Goal: Task Accomplishment & Management: Use online tool/utility

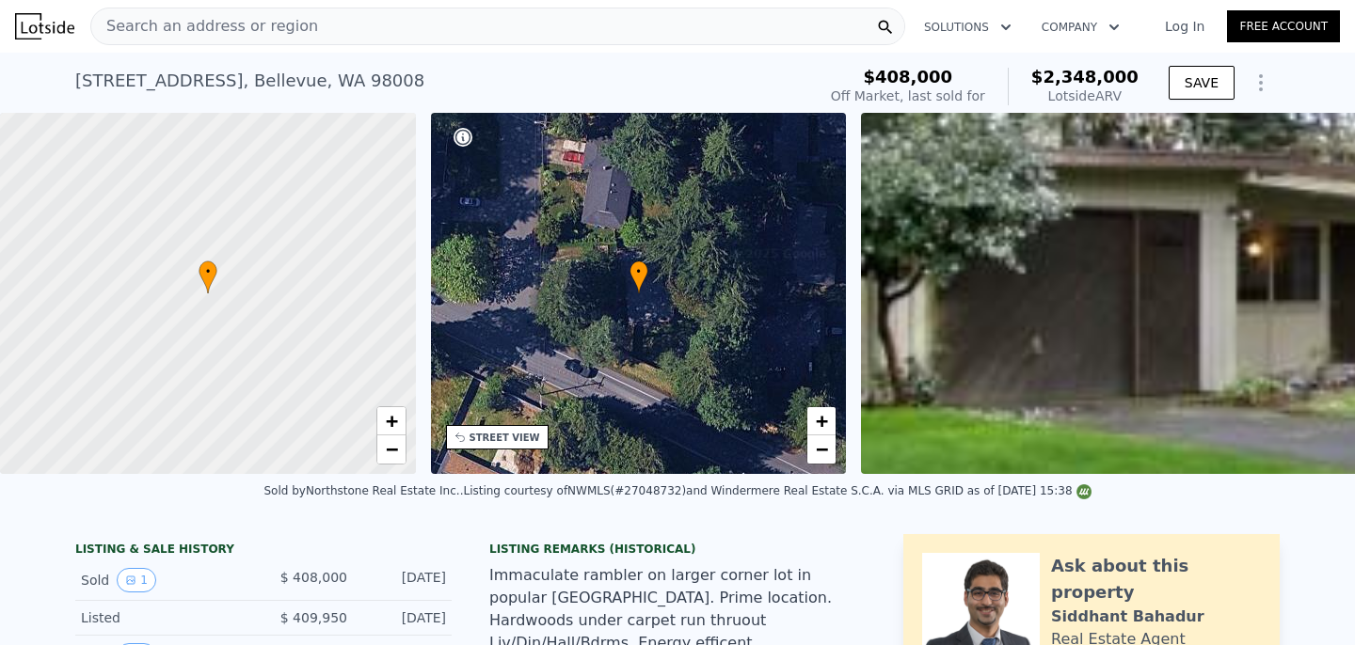
click at [399, 89] on div "[STREET_ADDRESS] Sold [DATE] for $408k (~ARV $2.348m )" at bounding box center [441, 86] width 733 height 53
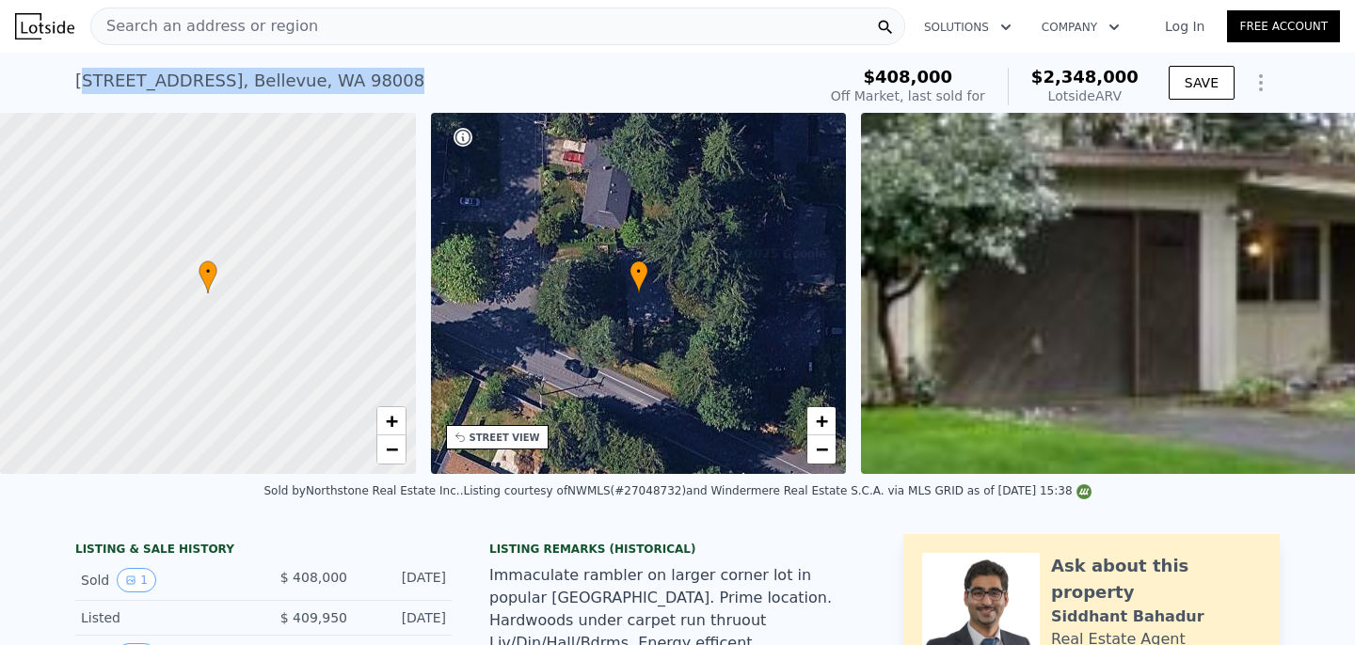
drag, startPoint x: 81, startPoint y: 82, endPoint x: 398, endPoint y: 80, distance: 317.1
click at [398, 80] on div "[STREET_ADDRESS] Sold [DATE] for $408k (~ARV $2.348m )" at bounding box center [441, 86] width 733 height 53
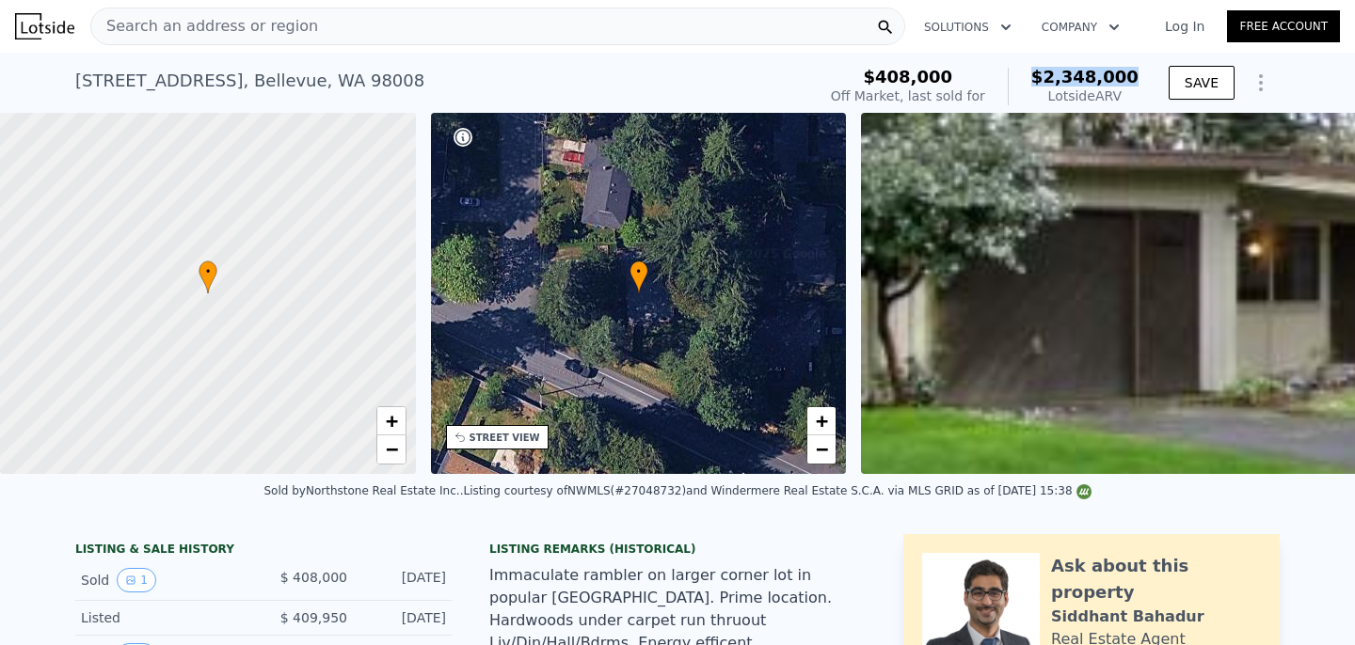
drag, startPoint x: 1029, startPoint y: 76, endPoint x: 1140, endPoint y: 86, distance: 110.5
click at [1140, 86] on div "$408,000 Off Market, last sold for $2,348,000 Lotside ARV" at bounding box center [984, 86] width 323 height 53
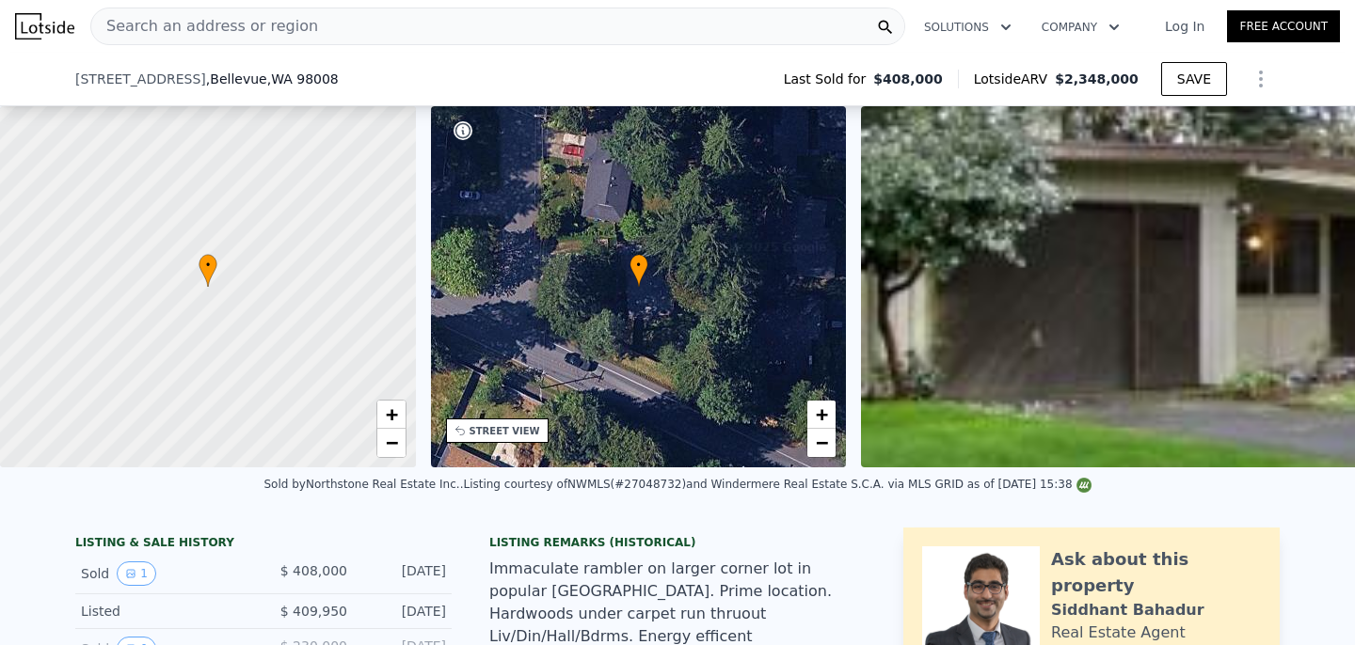
scroll to position [149, 0]
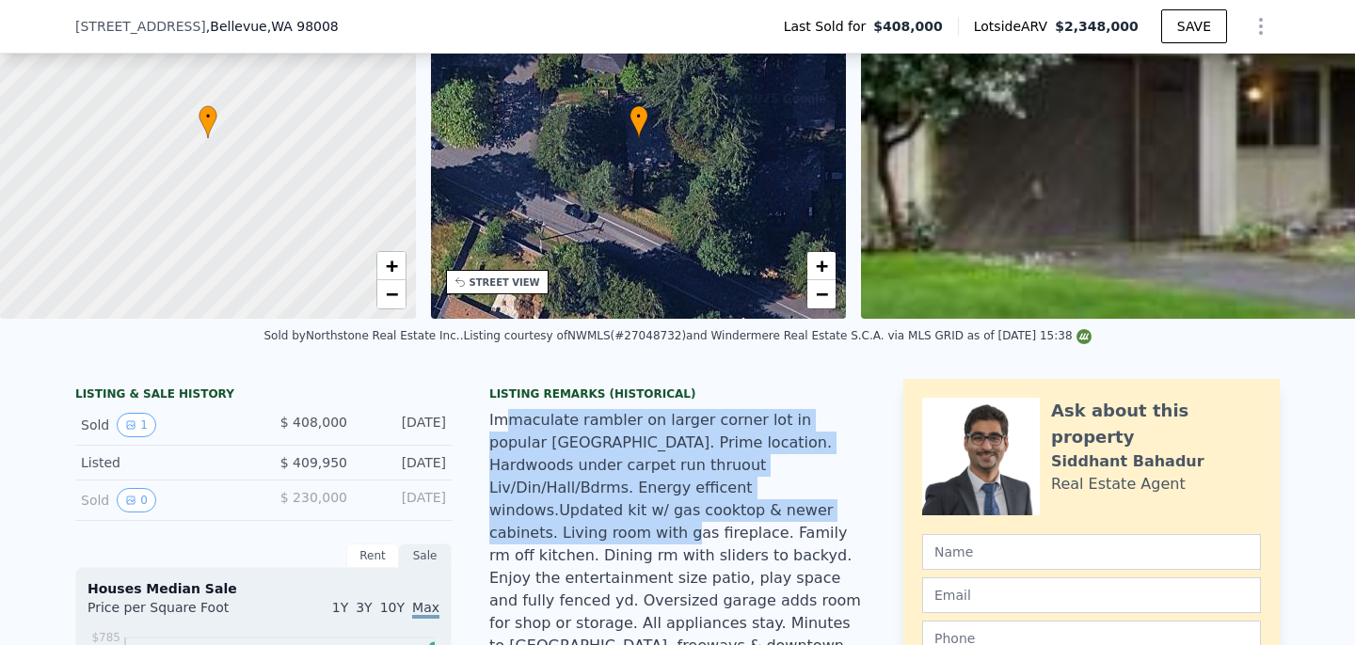
drag, startPoint x: 508, startPoint y: 420, endPoint x: 661, endPoint y: 510, distance: 178.0
click at [661, 509] on div "Immaculate rambler on larger corner lot in popular [GEOGRAPHIC_DATA]. Prime loc…" at bounding box center [677, 544] width 376 height 271
click at [661, 511] on div "Immaculate rambler on larger corner lot in popular [GEOGRAPHIC_DATA]. Prime loc…" at bounding box center [677, 544] width 376 height 271
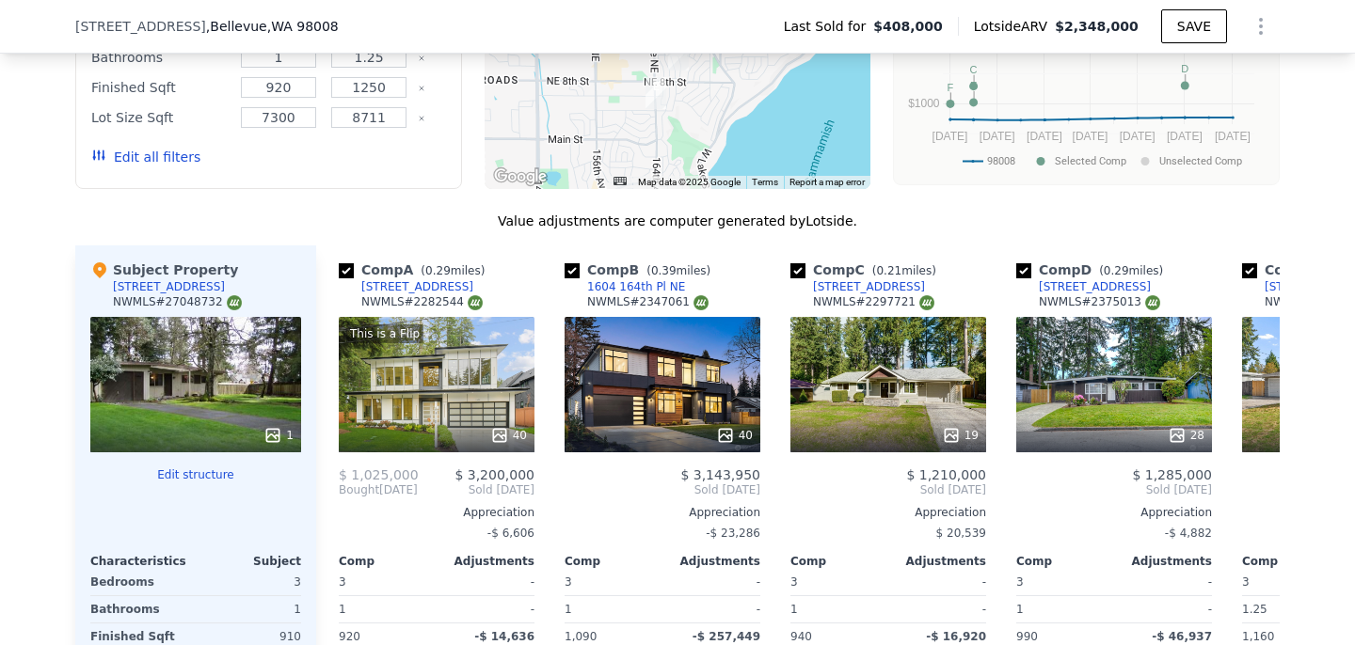
scroll to position [2076, 0]
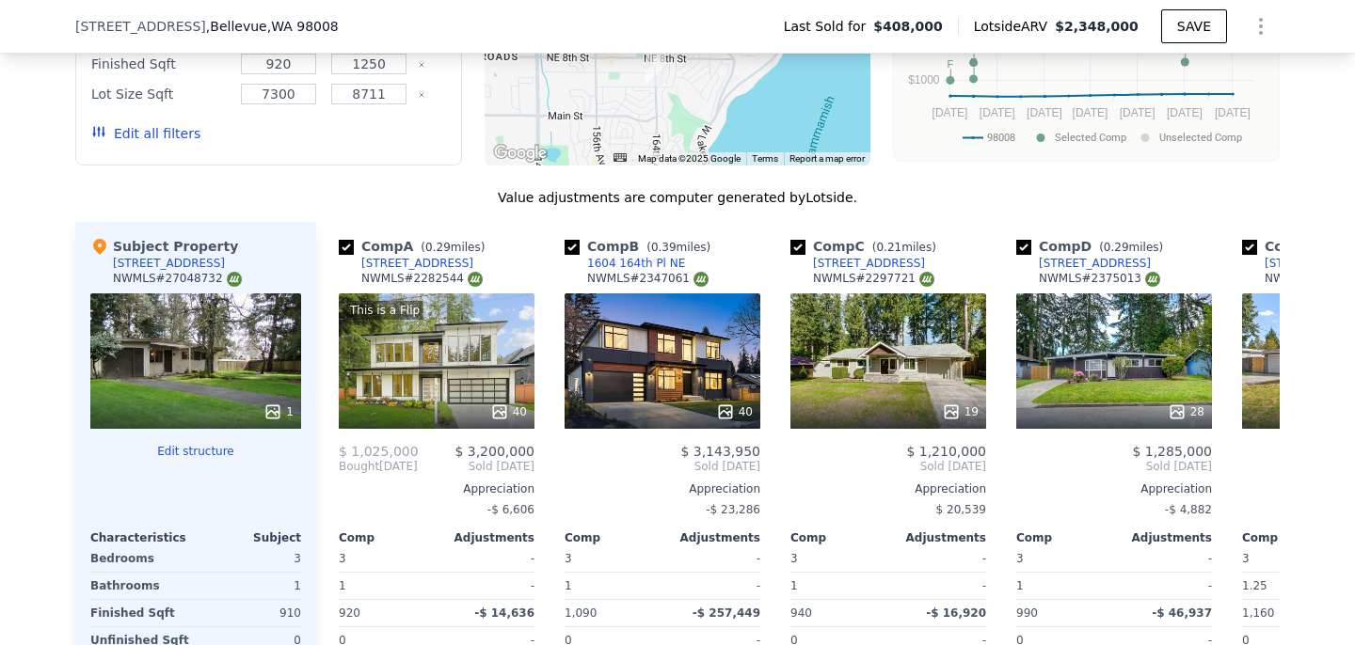
click at [210, 444] on button "Edit structure" at bounding box center [195, 451] width 211 height 15
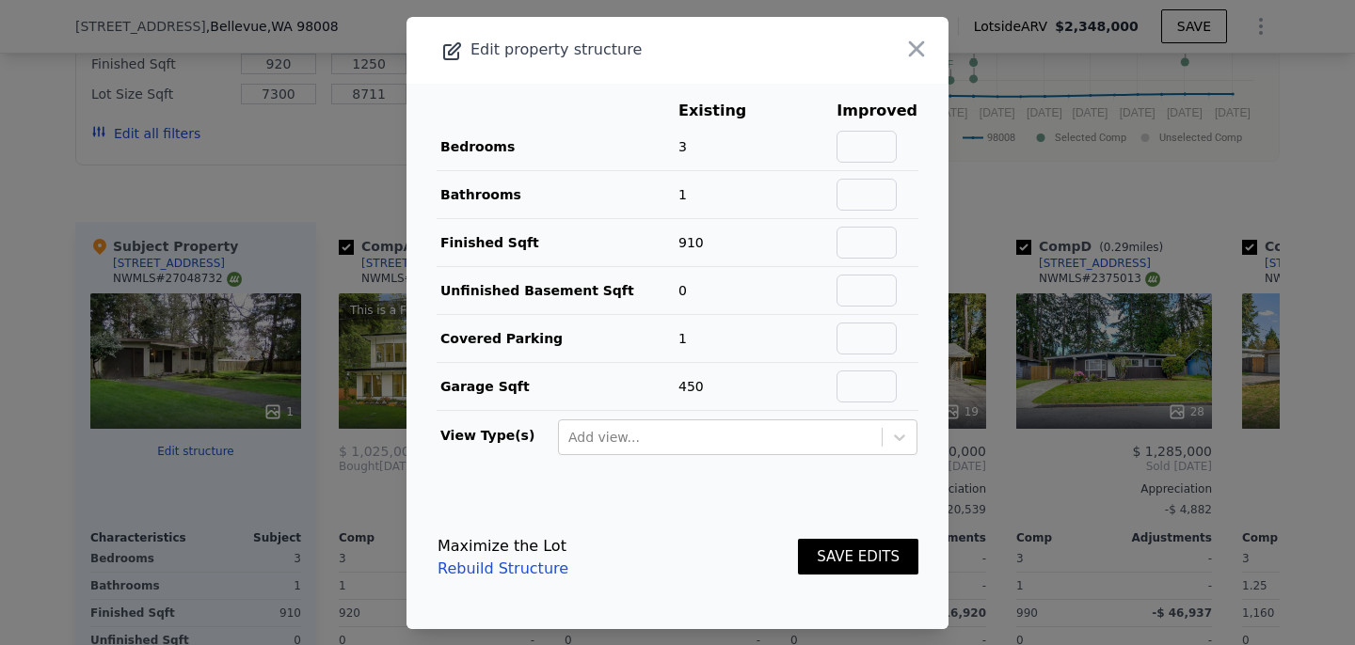
click at [861, 162] on td at bounding box center [877, 147] width 83 height 48
click at [862, 159] on input "text" at bounding box center [867, 147] width 60 height 32
type input "5"
click at [890, 192] on input "text" at bounding box center [867, 195] width 60 height 32
type input "3"
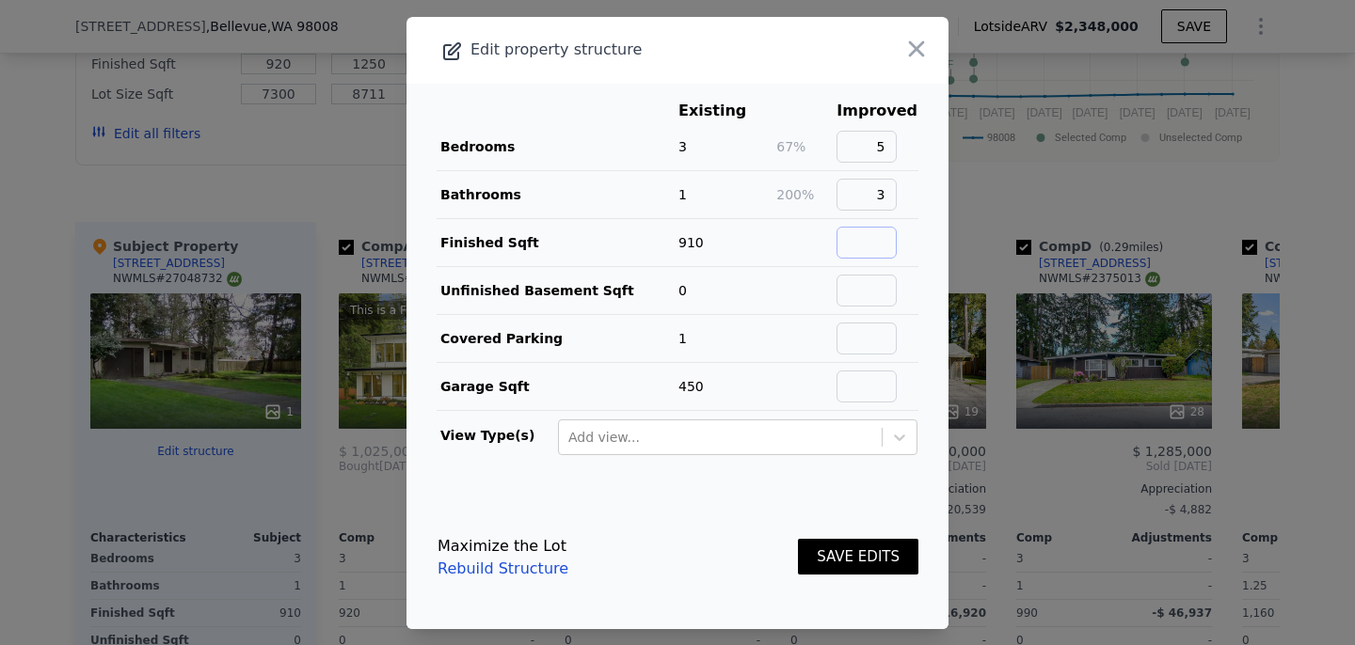
click at [869, 244] on input "text" at bounding box center [867, 243] width 60 height 32
type input "1600"
click at [879, 276] on input "text" at bounding box center [867, 291] width 60 height 32
click at [849, 294] on input "1000" at bounding box center [867, 291] width 60 height 32
type input "1000"
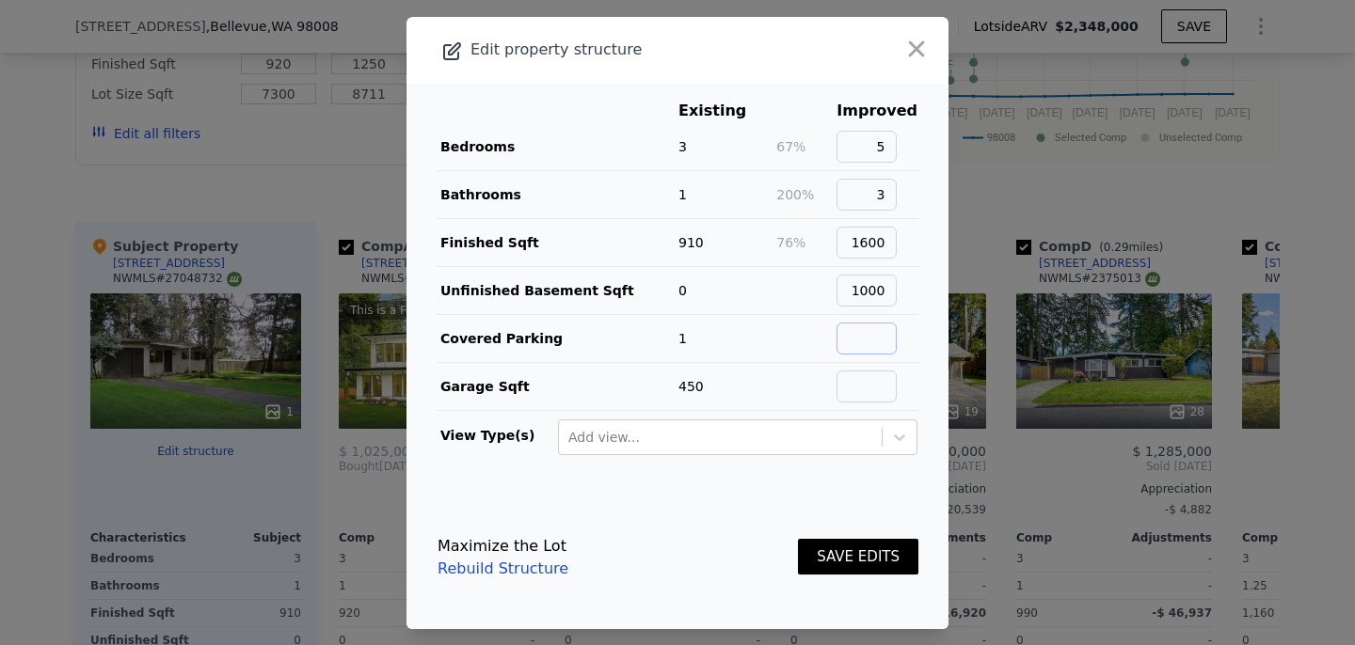
click at [891, 344] on input "text" at bounding box center [867, 339] width 60 height 32
click at [897, 388] on input "text" at bounding box center [867, 387] width 60 height 32
type input "450"
click at [891, 334] on input "text" at bounding box center [867, 339] width 60 height 32
type input "2"
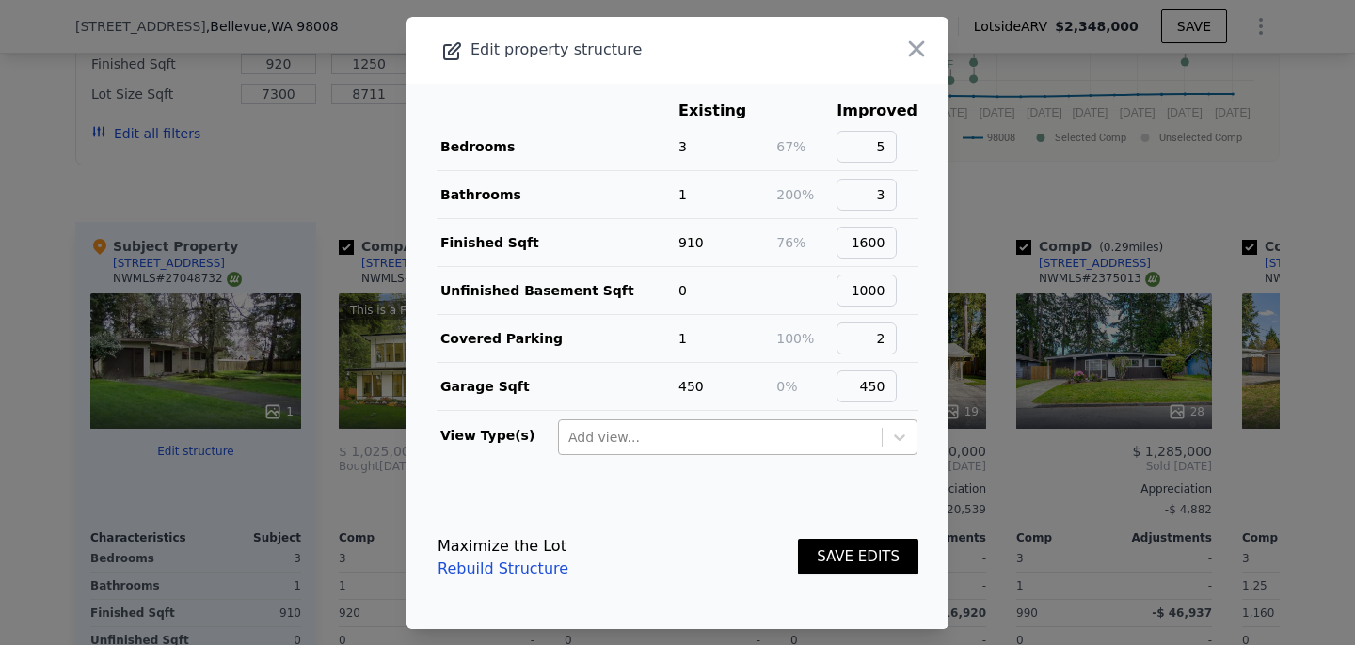
click at [782, 440] on div at bounding box center [720, 437] width 304 height 23
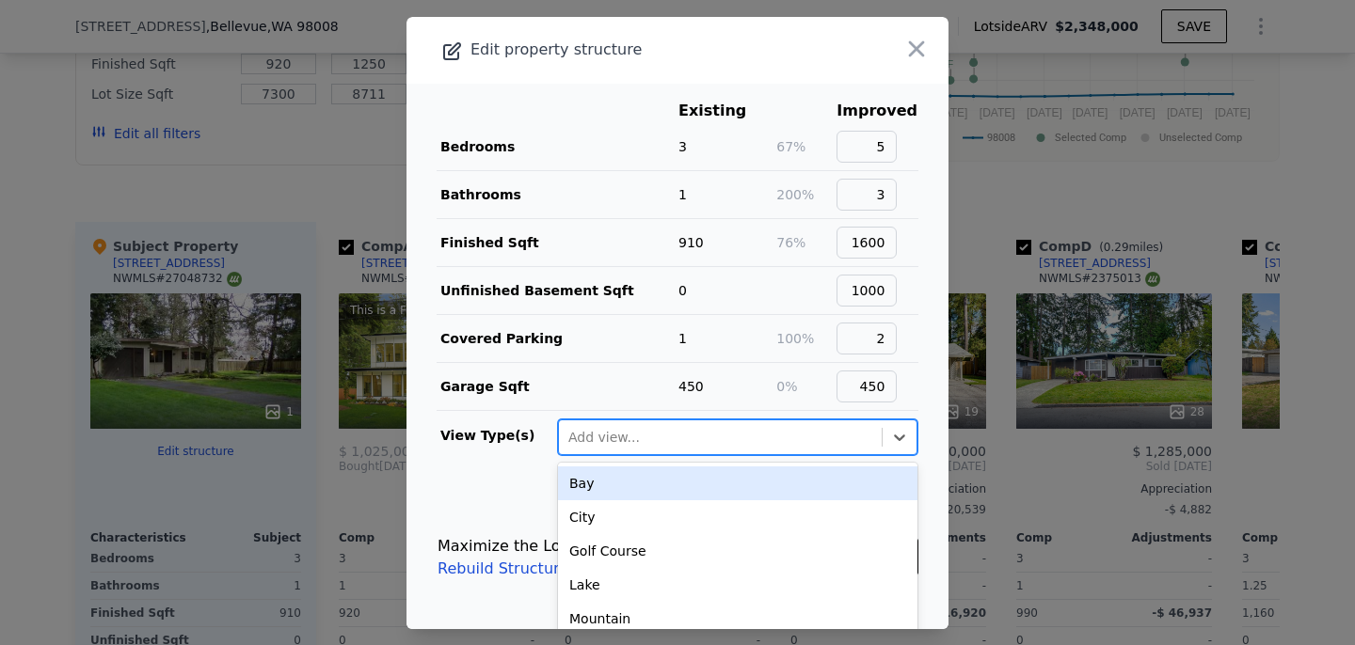
scroll to position [9, 0]
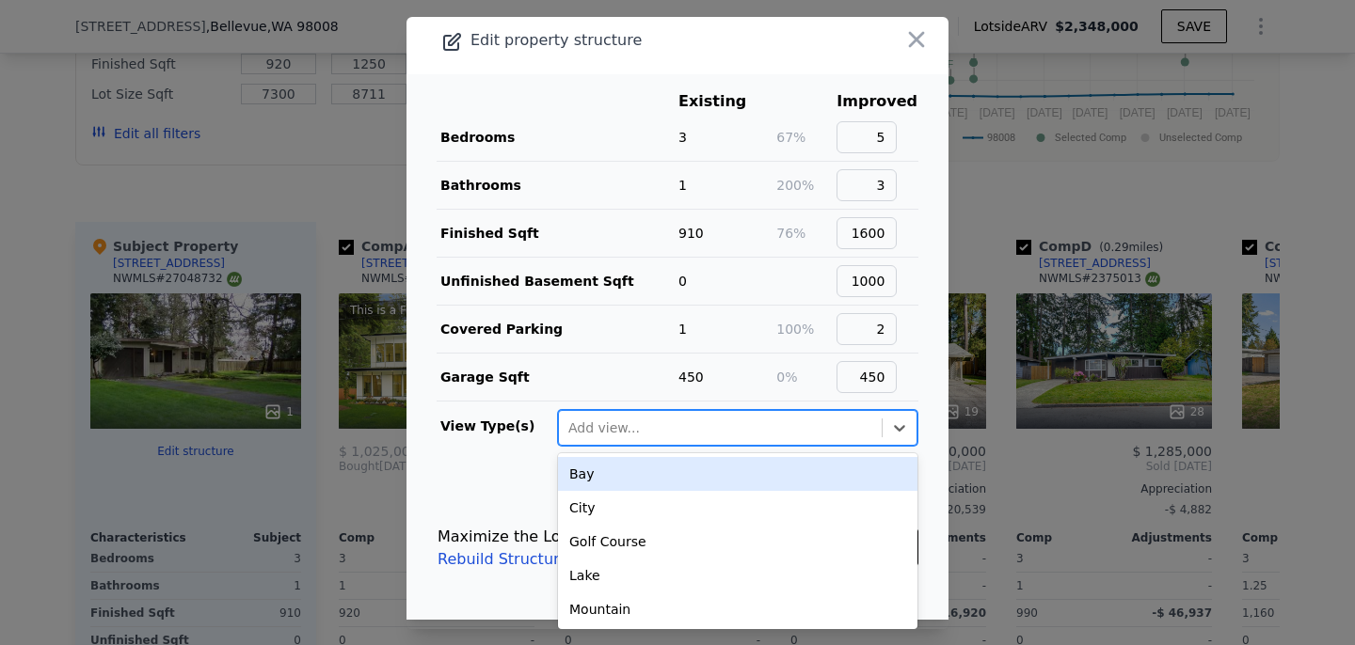
click at [521, 460] on main "Existing Improved Bedrooms 3 67% 5 Bathrooms 1 200% 3 Finished Sqft 910 76% 160…" at bounding box center [677, 275] width 542 height 403
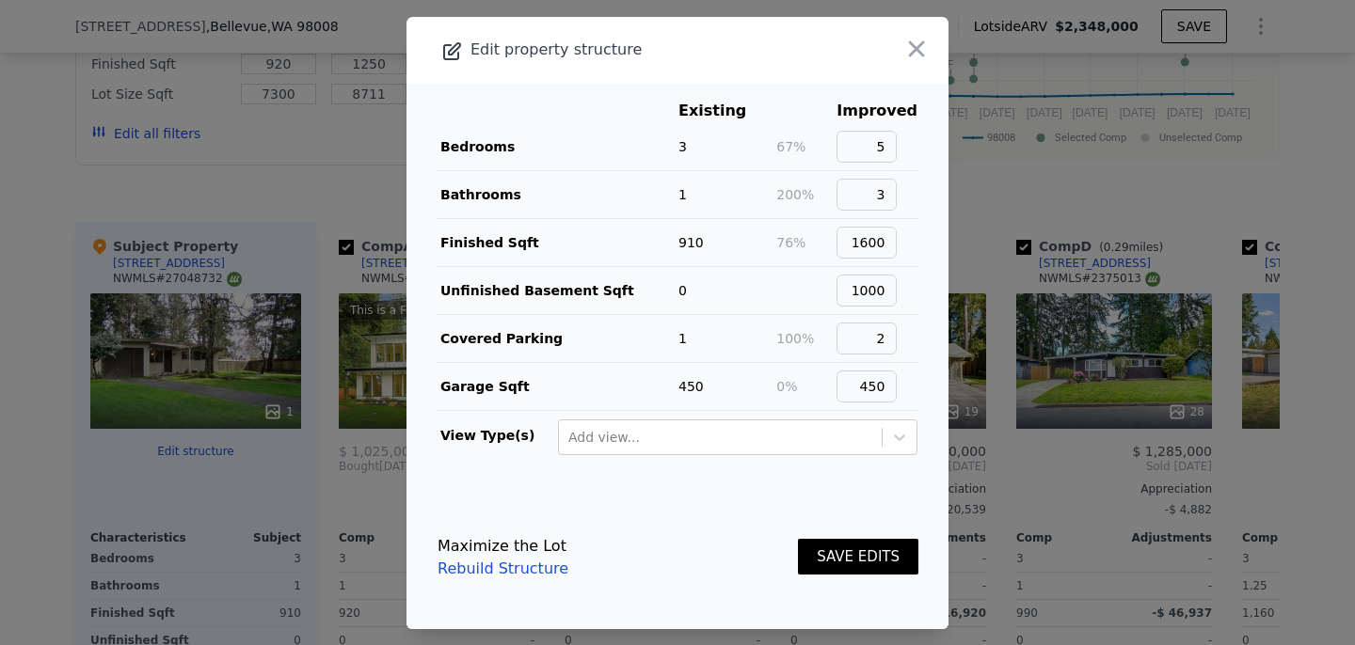
scroll to position [0, 0]
click at [841, 560] on button "SAVE EDITS" at bounding box center [858, 557] width 120 height 37
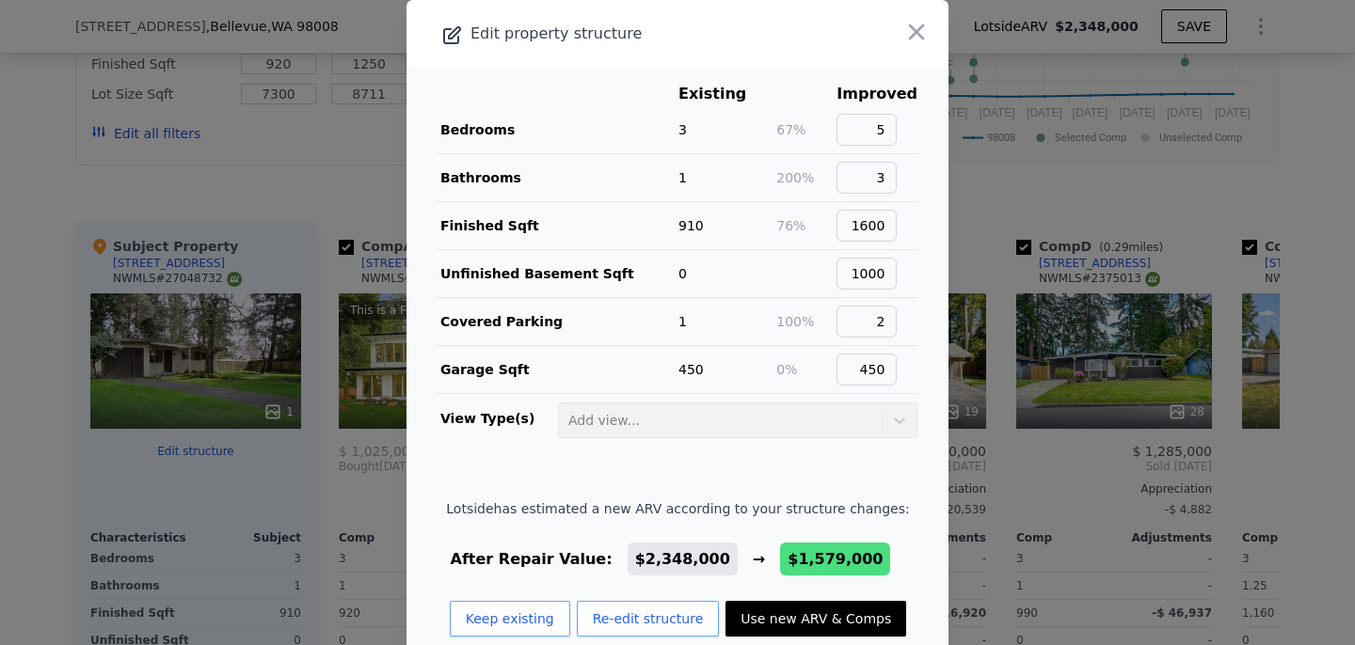
scroll to position [36, 0]
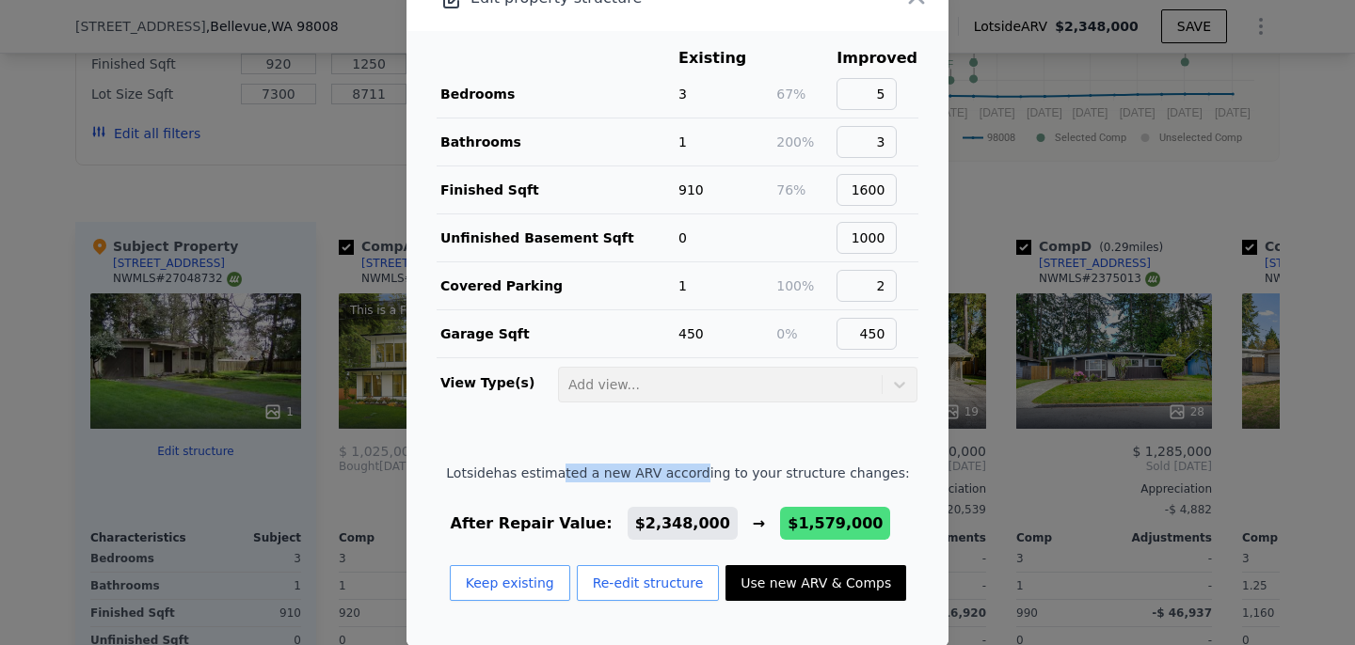
drag, startPoint x: 566, startPoint y: 475, endPoint x: 701, endPoint y: 475, distance: 135.5
click at [701, 475] on span "Lotside has estimated a new ARV according to your structure changes:" at bounding box center [677, 473] width 463 height 19
click at [789, 590] on button "Use new ARV & Comps" at bounding box center [815, 584] width 181 height 36
type input "4"
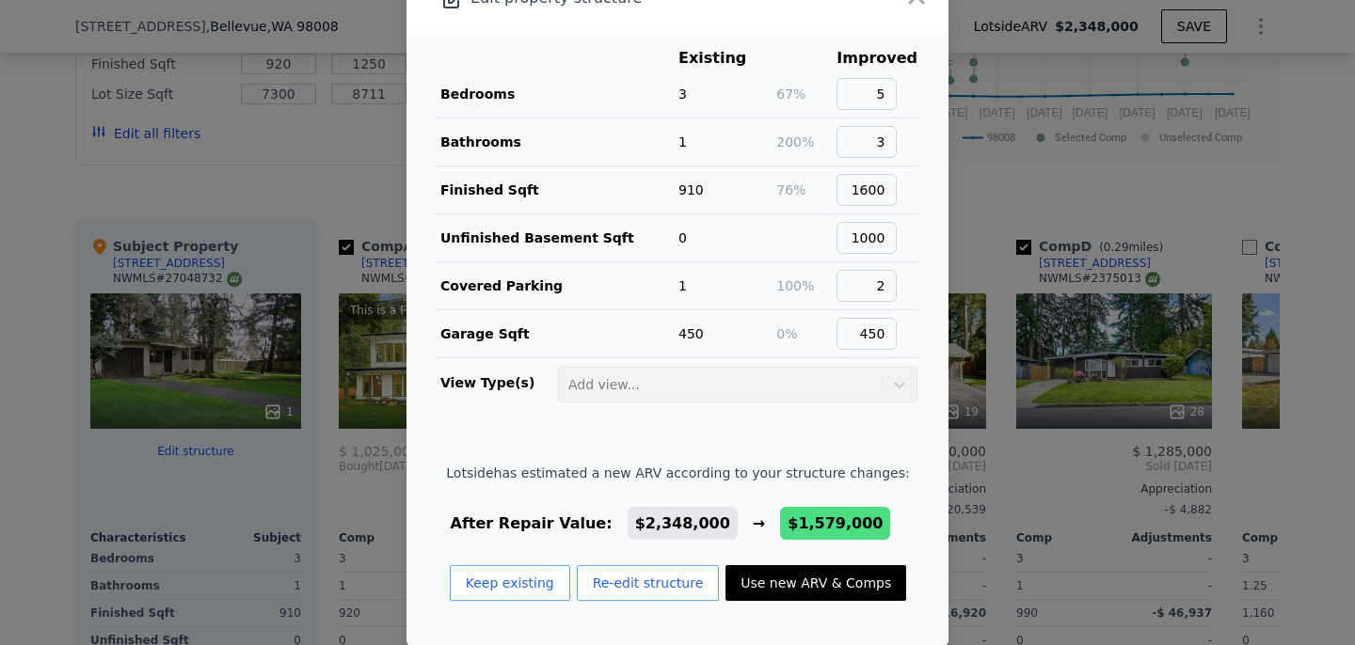
type input "1.25"
type input "2.5"
type input "1160"
type input "2140"
type input "7000"
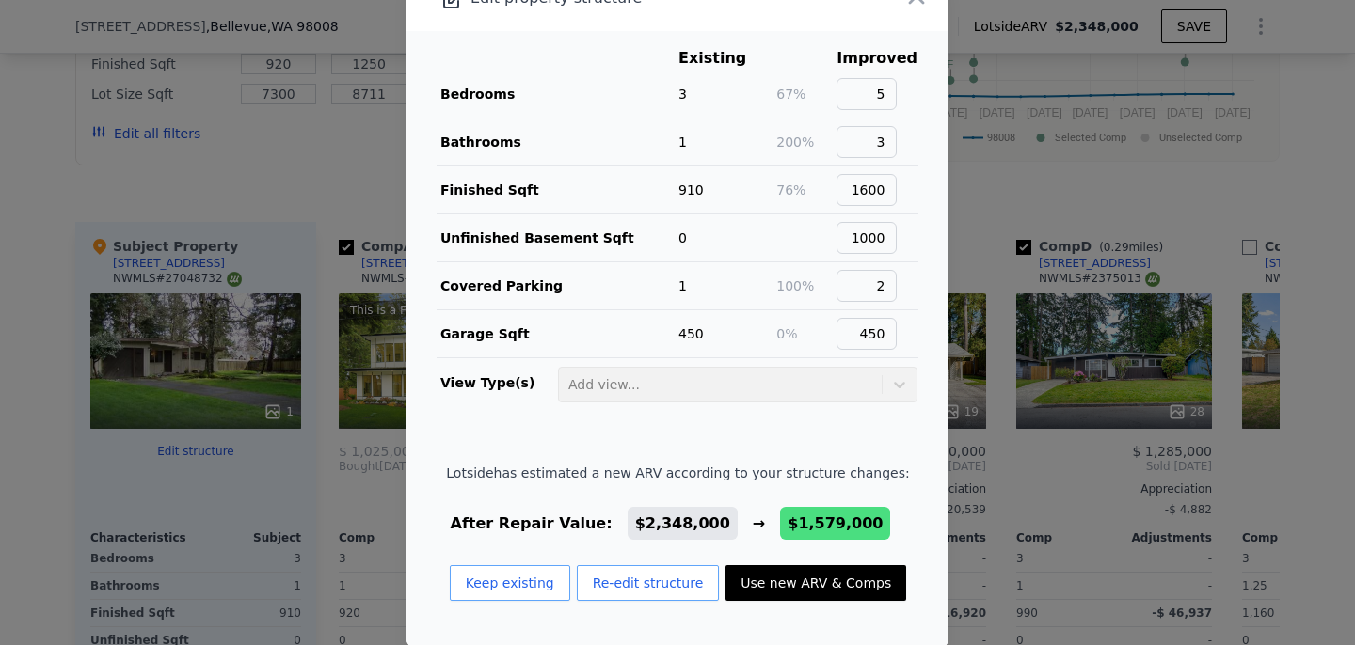
type input "10568"
checkbox input "false"
type input "$ 1,579,000"
type input "$ 992,966"
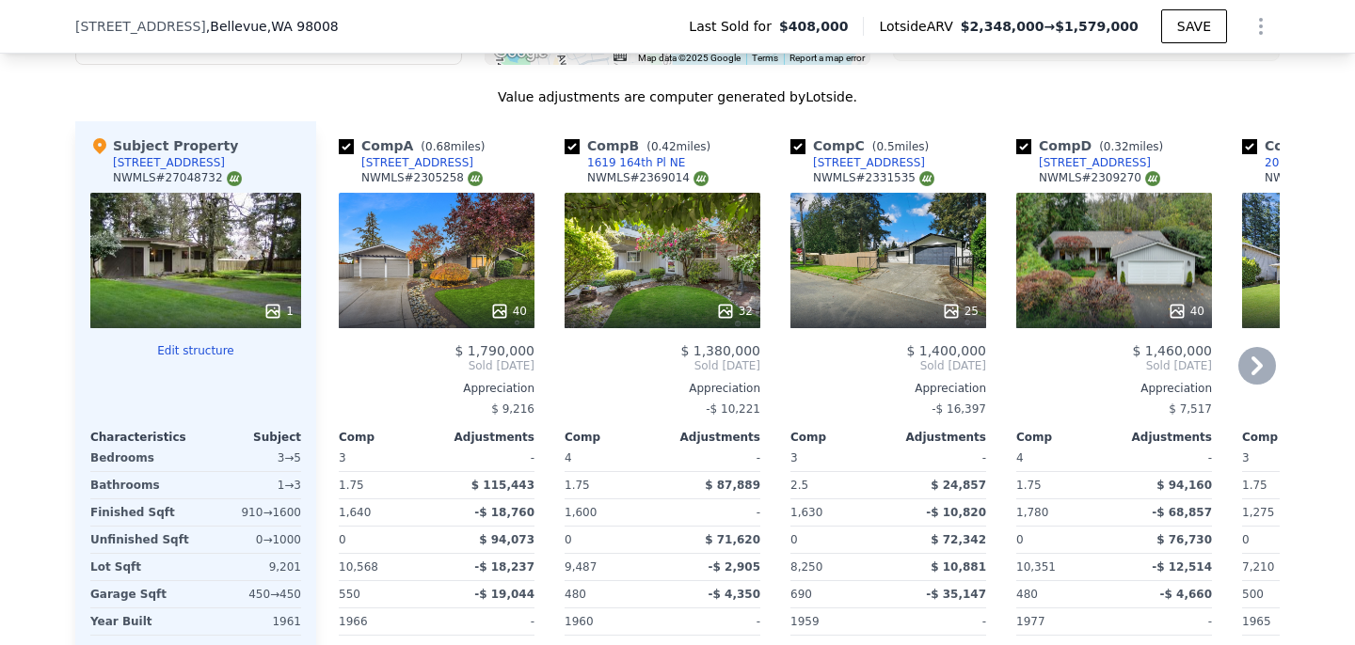
scroll to position [2247, 0]
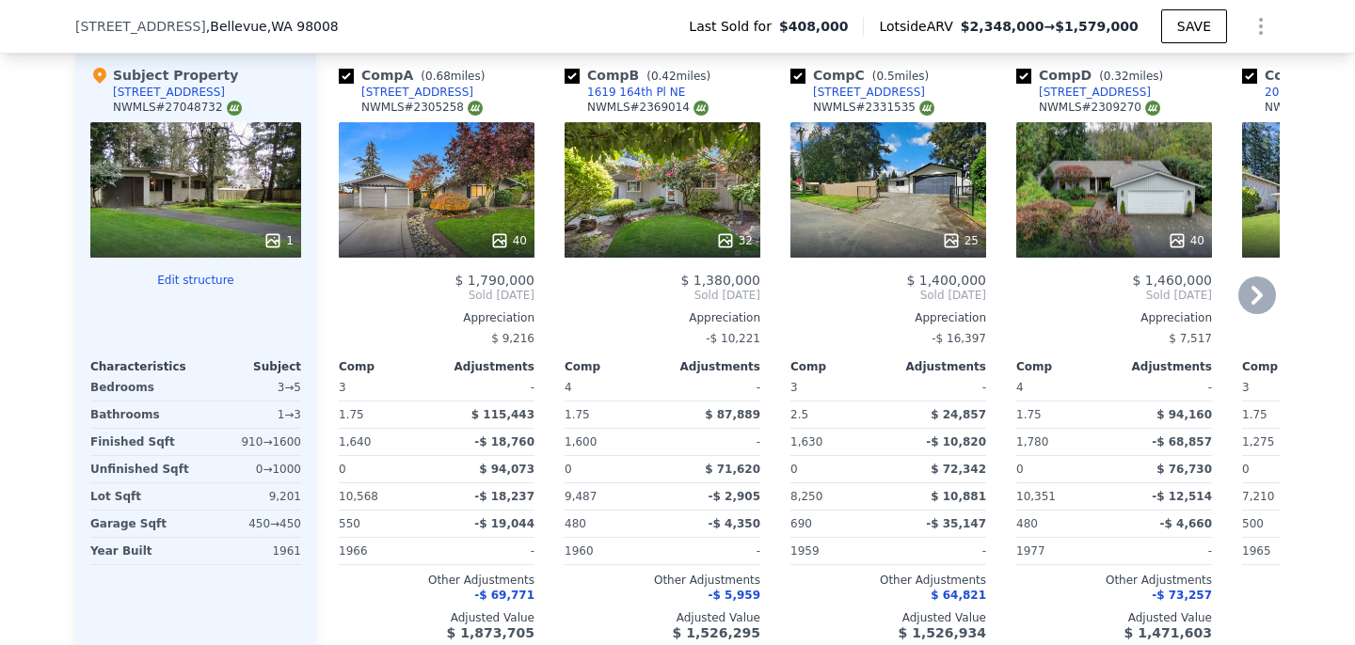
click at [1263, 277] on icon at bounding box center [1257, 296] width 38 height 38
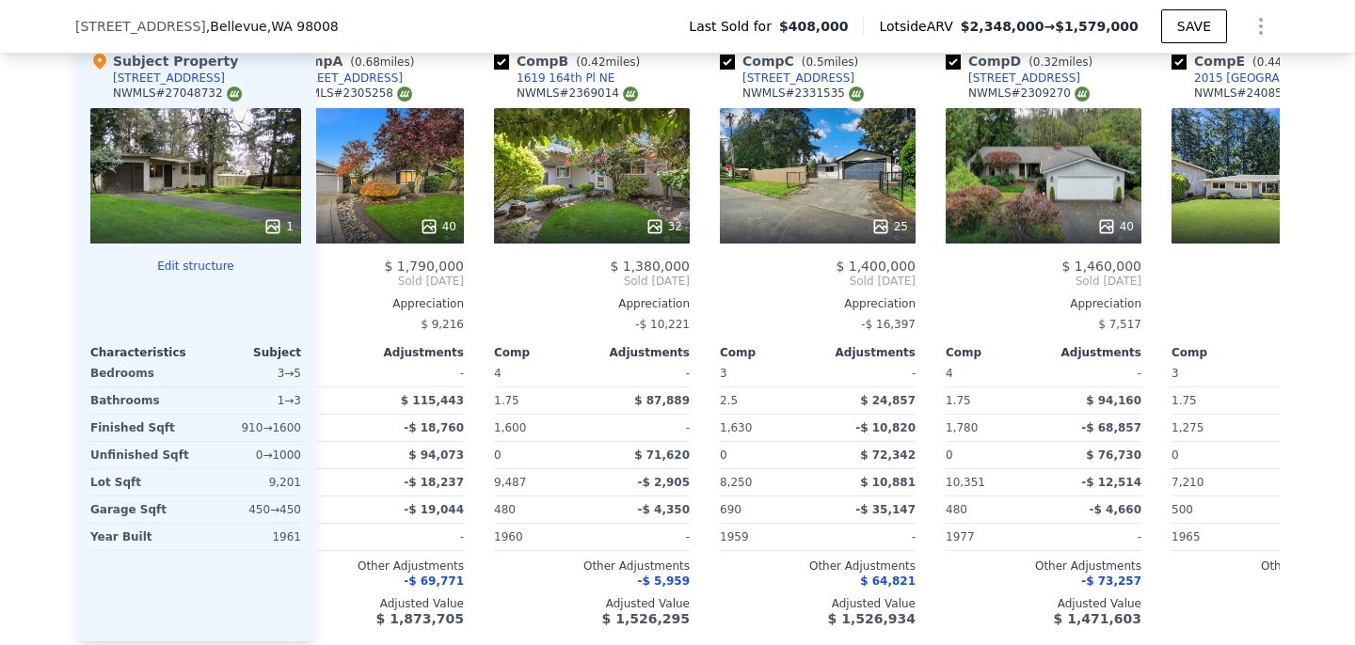
scroll to position [0, 0]
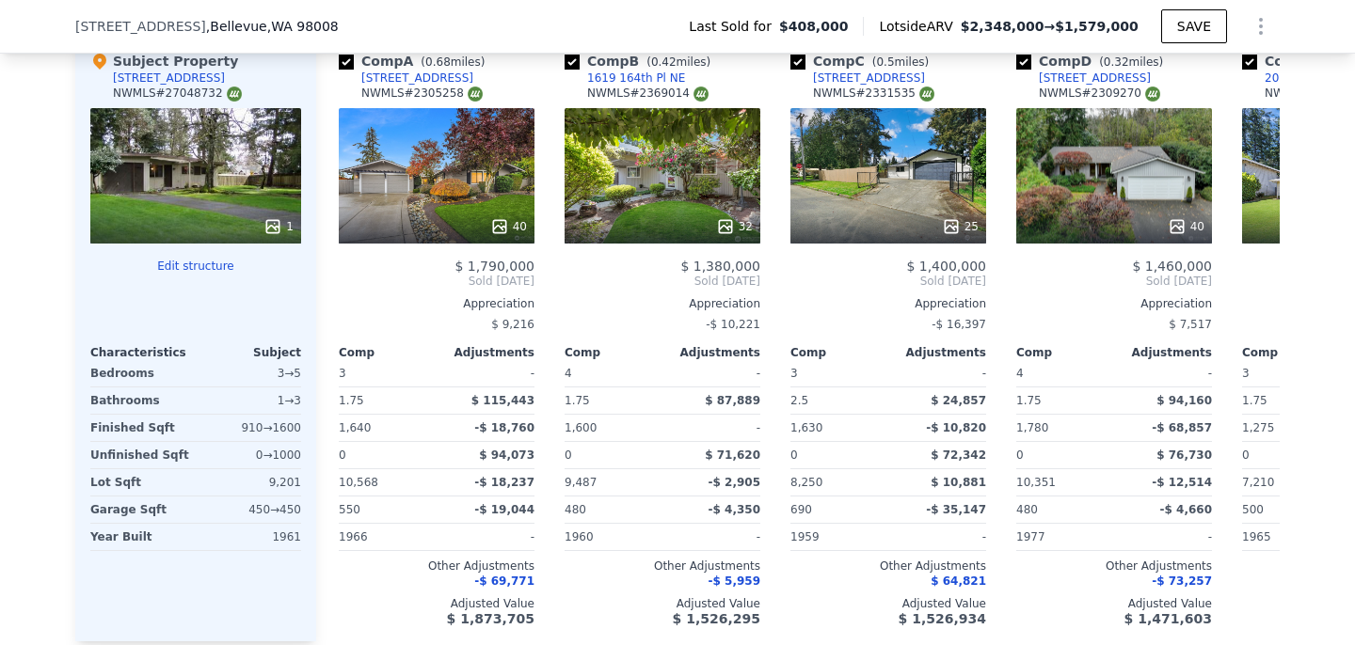
click at [201, 259] on button "Edit structure" at bounding box center [195, 266] width 211 height 15
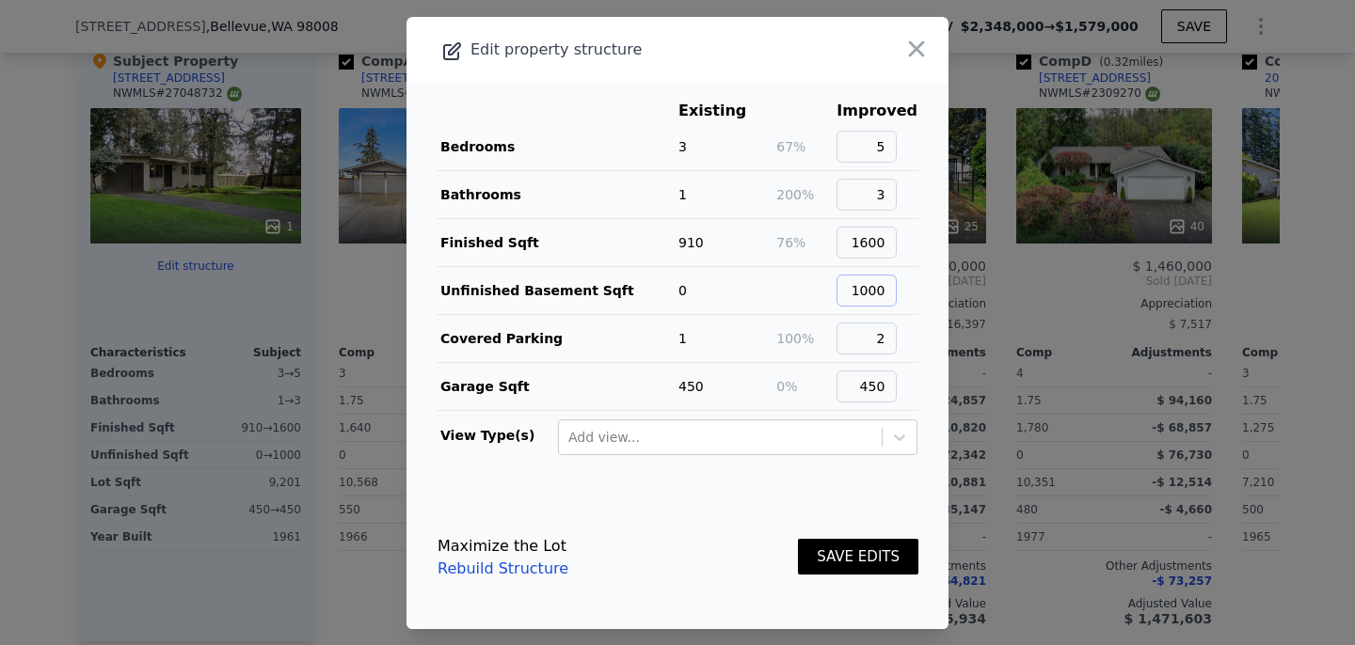
click at [886, 279] on input "1000" at bounding box center [867, 291] width 60 height 32
type input "0"
click at [885, 244] on input "1600" at bounding box center [867, 243] width 60 height 32
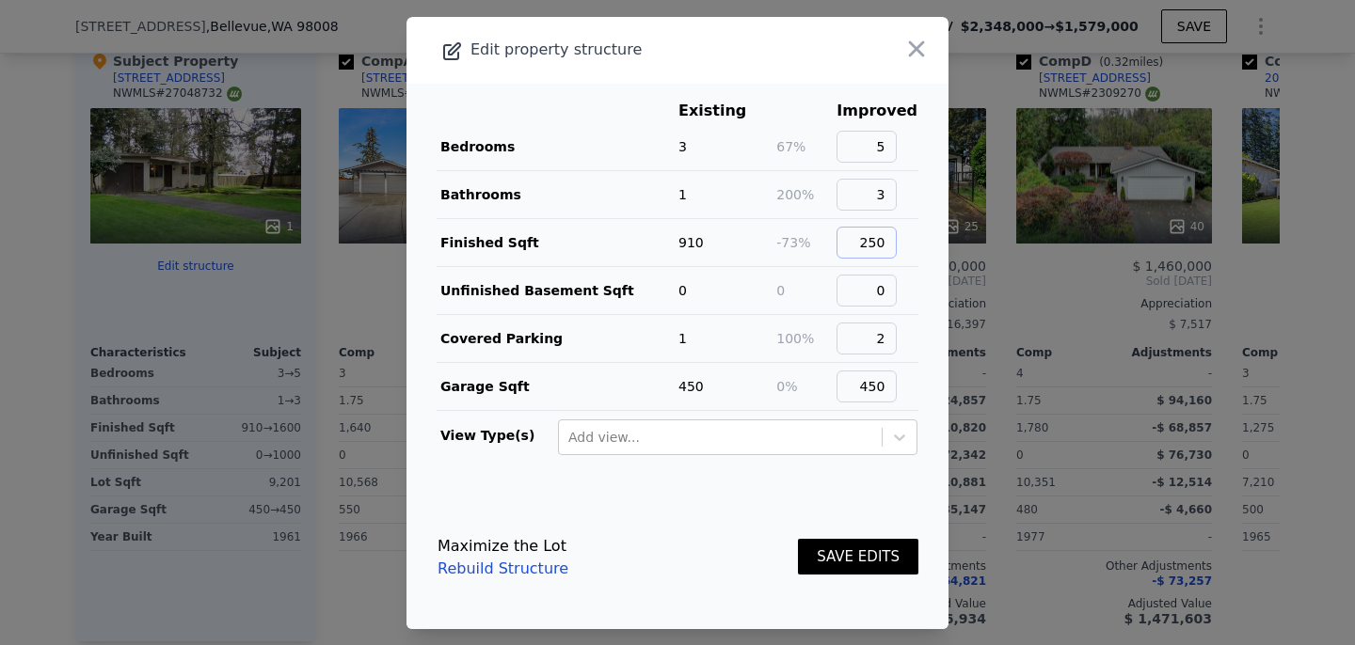
type input "2500"
click at [879, 242] on input "2500" at bounding box center [867, 243] width 60 height 32
type input "1650"
click at [876, 561] on button "SAVE EDITS" at bounding box center [858, 557] width 120 height 37
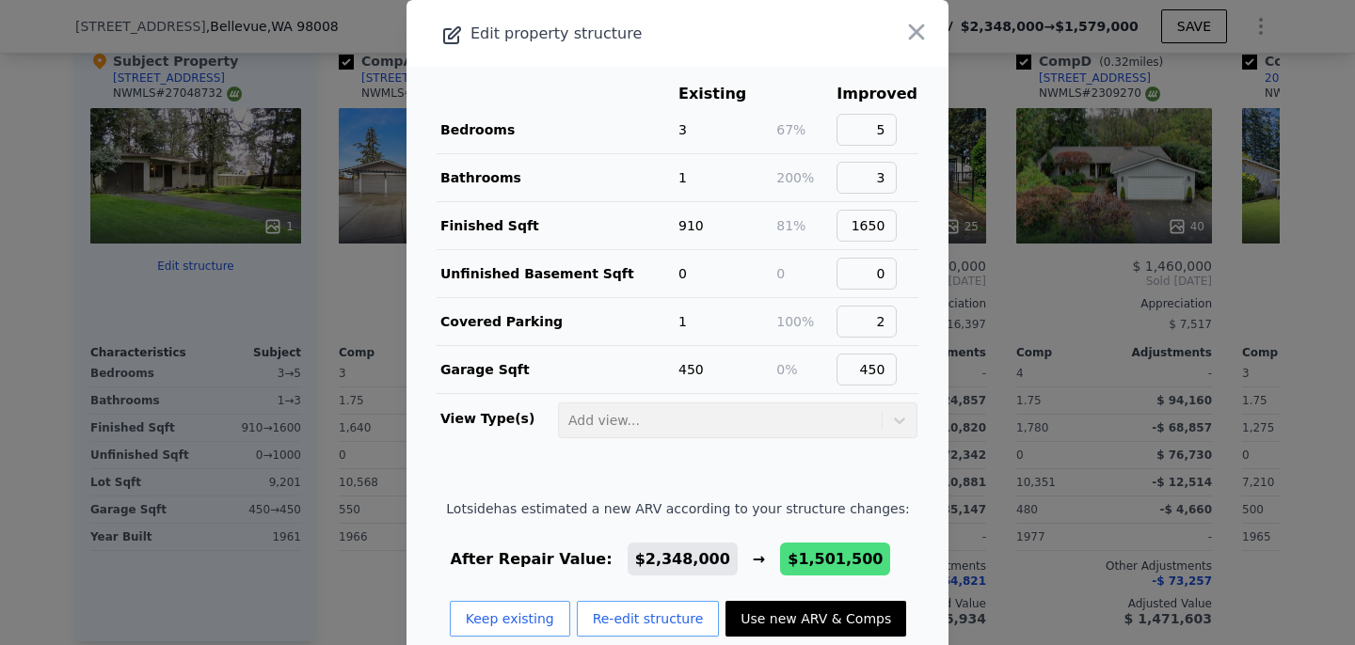
click at [910, 323] on td "2" at bounding box center [877, 322] width 83 height 48
click at [609, 627] on button "Re-edit structure" at bounding box center [648, 619] width 143 height 36
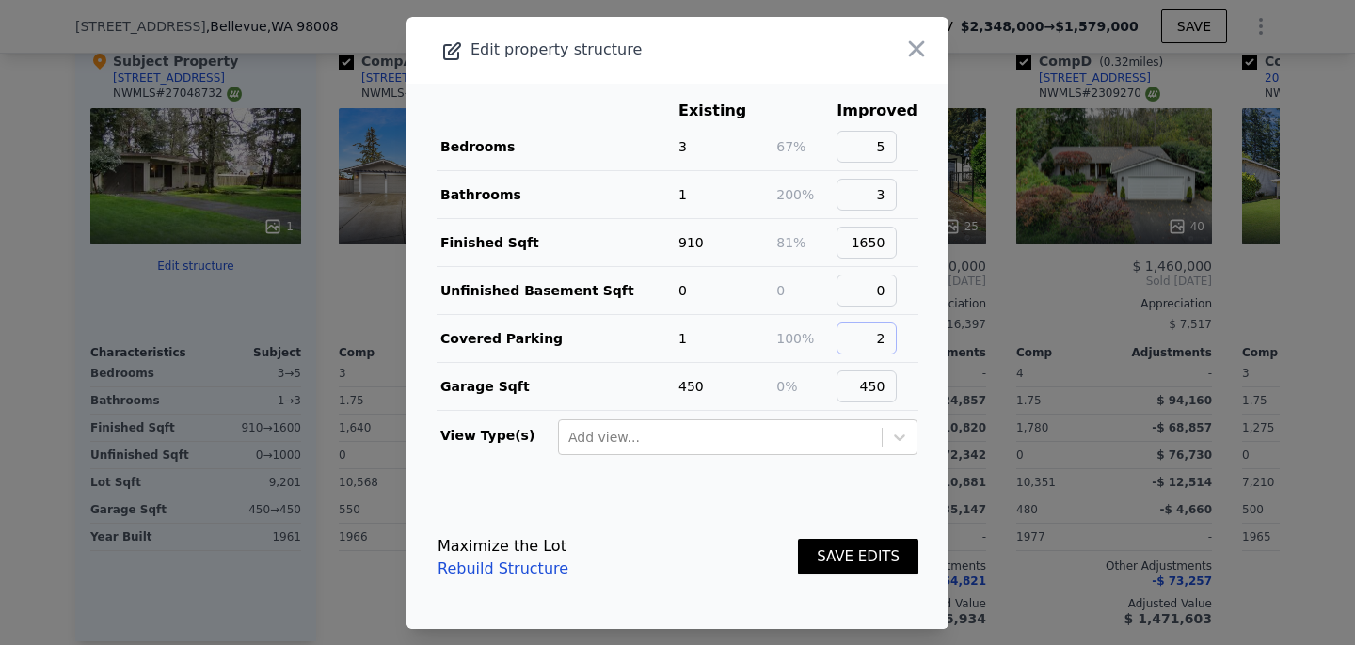
click at [895, 342] on input "2" at bounding box center [867, 339] width 60 height 32
type input "1"
click at [837, 564] on button "SAVE EDITS" at bounding box center [858, 557] width 120 height 37
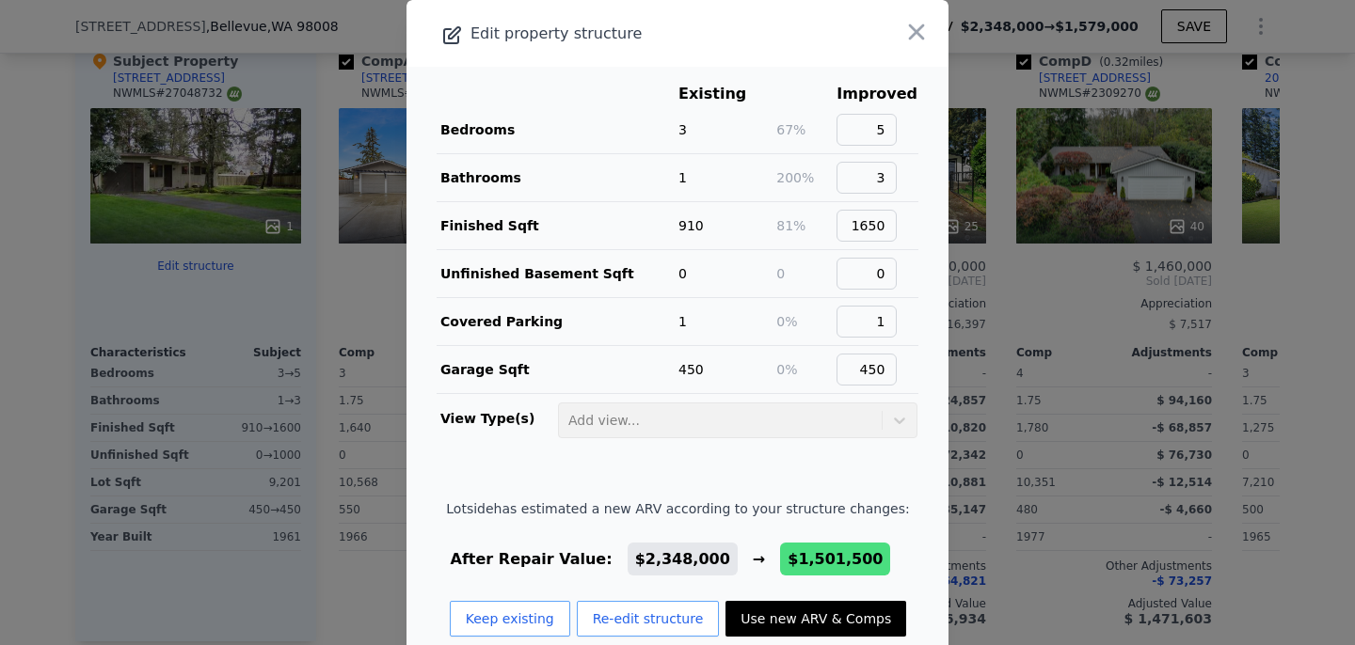
scroll to position [36, 0]
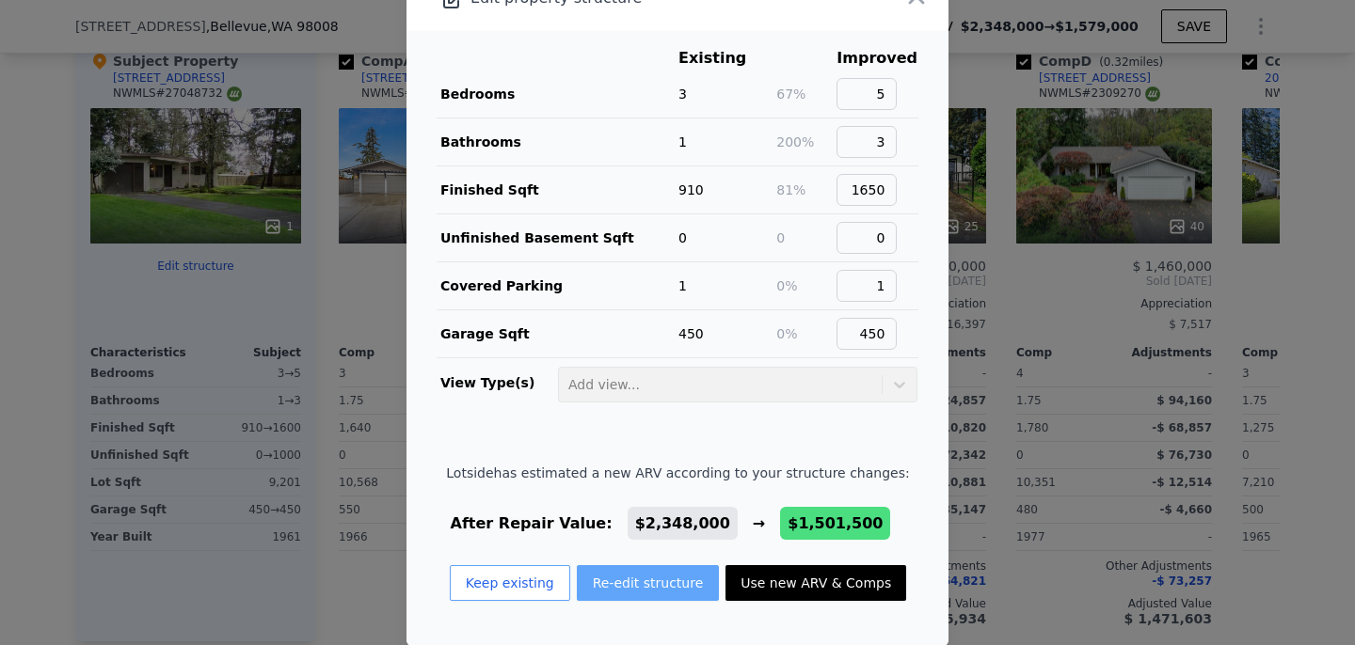
click at [628, 576] on button "Re-edit structure" at bounding box center [648, 584] width 143 height 36
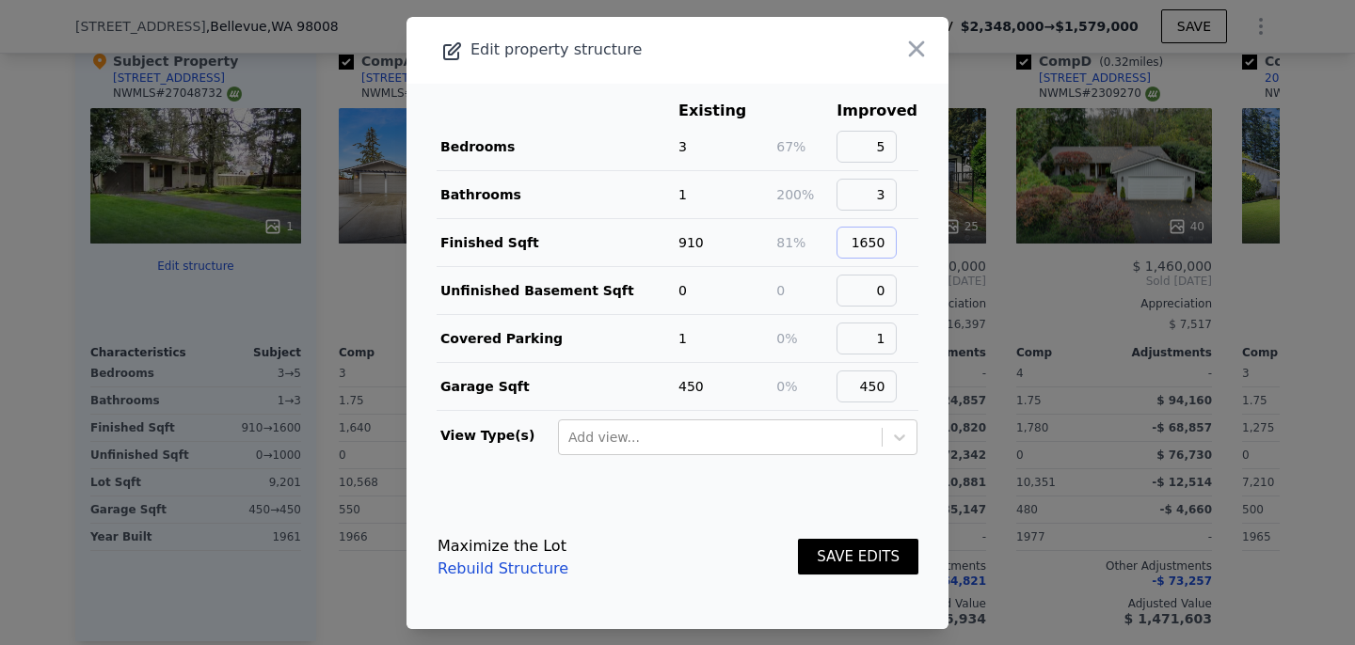
click at [886, 246] on input "1650" at bounding box center [867, 243] width 60 height 32
type input "910"
click at [897, 134] on input "5" at bounding box center [867, 147] width 60 height 32
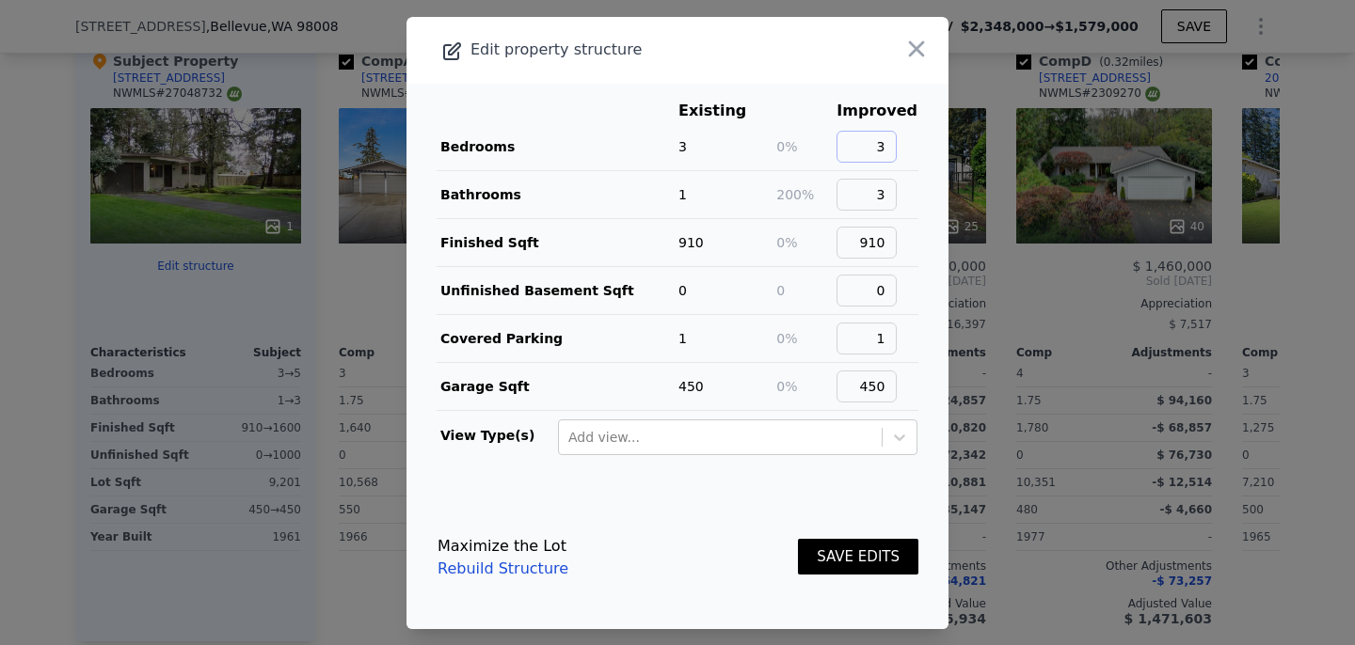
type input "3"
click at [897, 193] on input "3" at bounding box center [867, 195] width 60 height 32
type input "1.5"
click at [853, 557] on button "SAVE EDITS" at bounding box center [858, 557] width 120 height 37
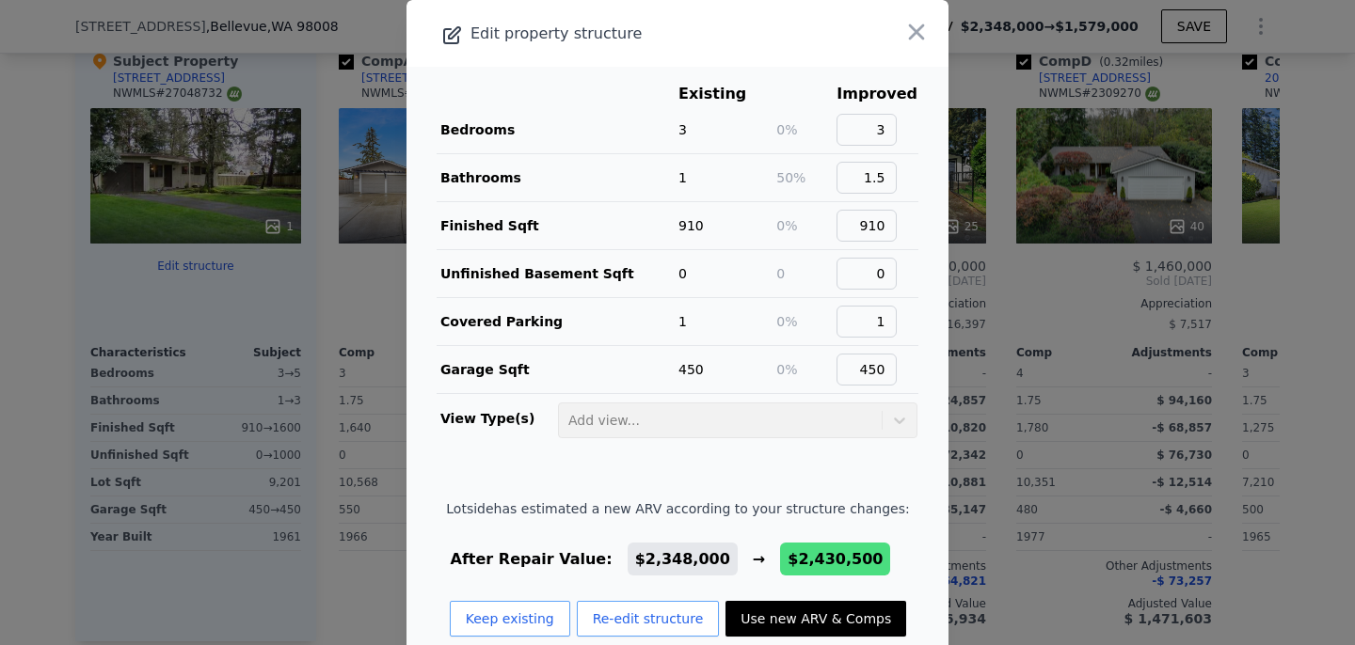
click at [769, 624] on button "Use new ARV & Comps" at bounding box center [815, 619] width 181 height 36
type input "3"
type input "1"
type input "1.25"
type input "920"
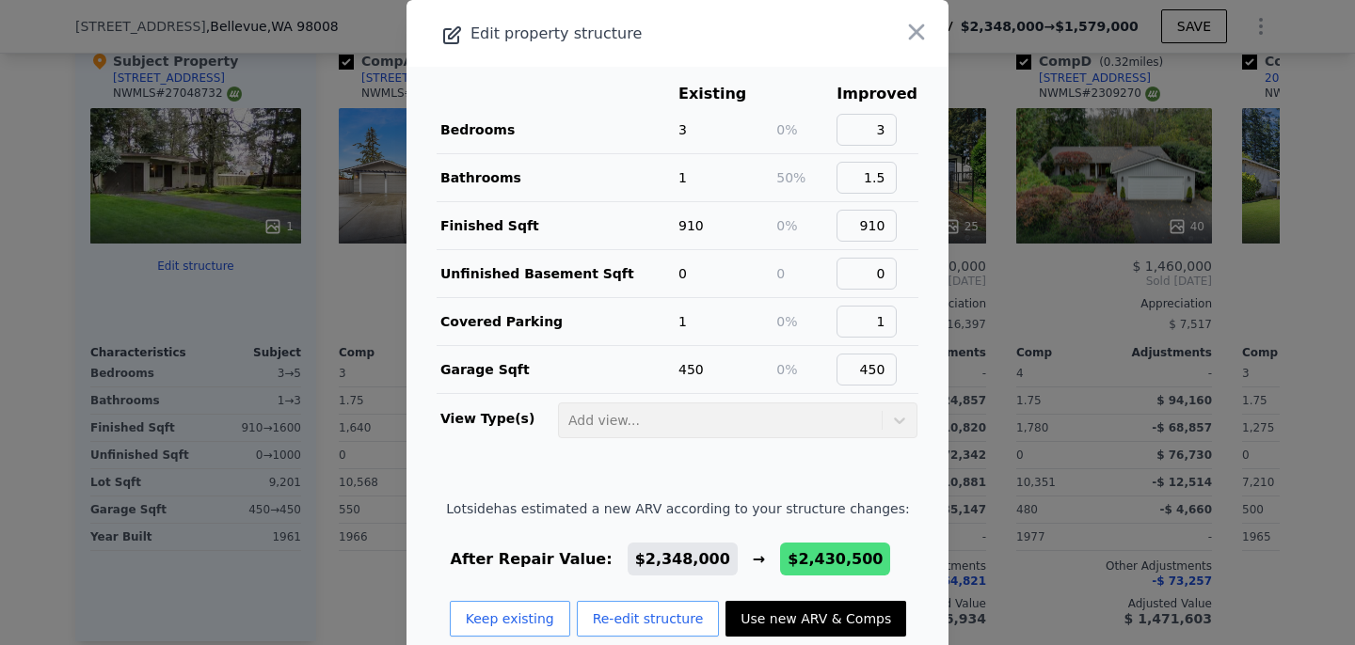
type input "1250"
type input "7300"
type input "8711"
checkbox input "true"
type input "$ 2,430,500"
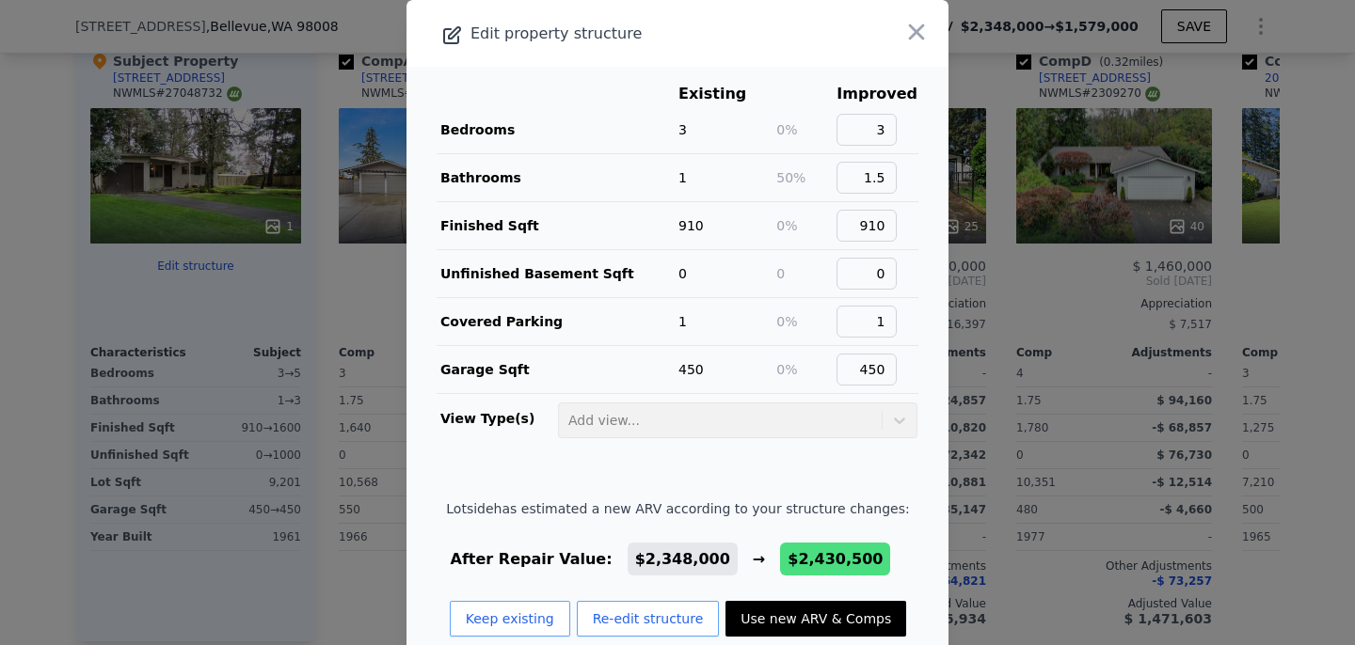
type input "$ 1,769,111"
checkbox input "true"
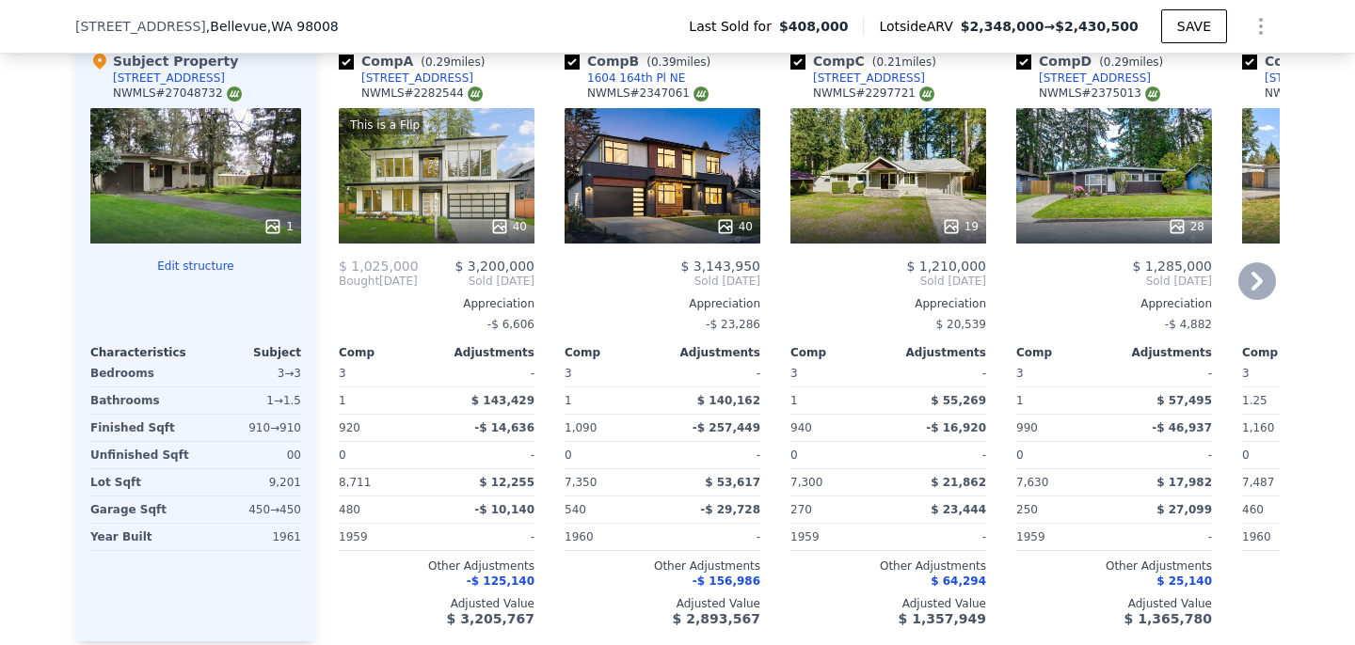
click at [433, 152] on div "This is a Flip 40" at bounding box center [437, 175] width 196 height 135
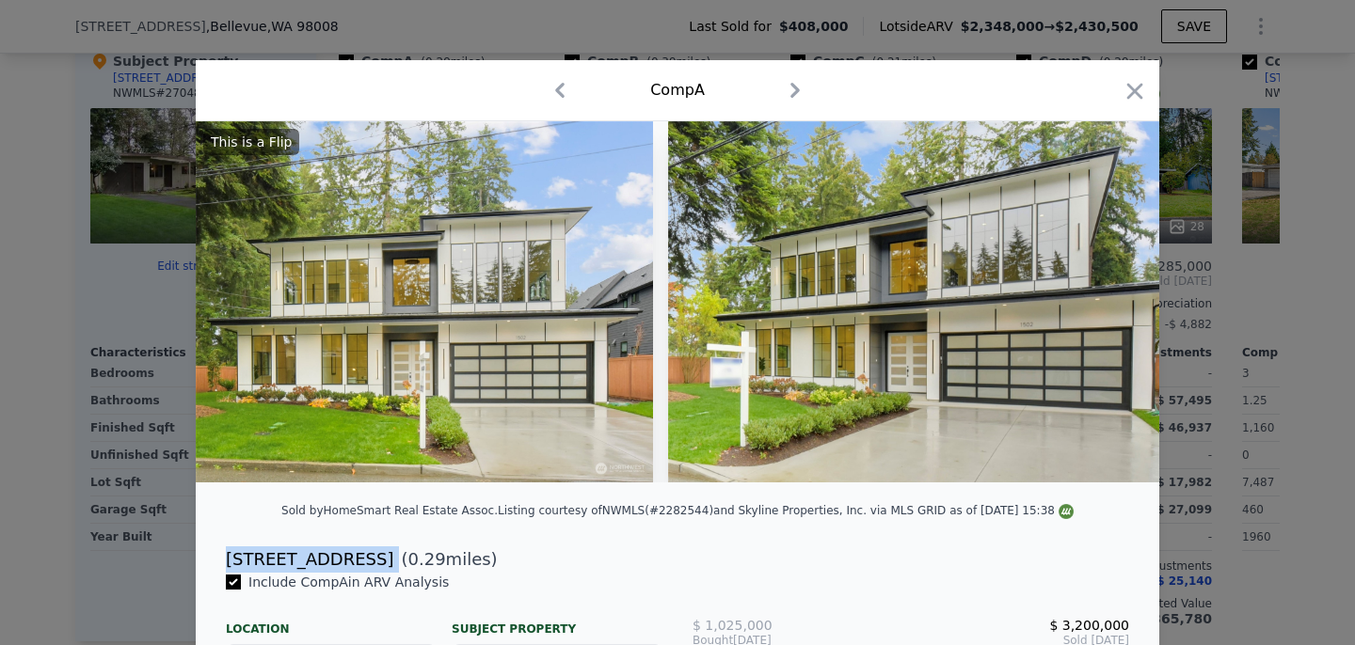
drag, startPoint x: 229, startPoint y: 560, endPoint x: 375, endPoint y: 559, distance: 146.8
click at [375, 559] on div "[STREET_ADDRESS] ( 0.29 miles)" at bounding box center [677, 560] width 933 height 26
copy div "[STREET_ADDRESS]"
click at [1140, 94] on icon "button" at bounding box center [1135, 91] width 16 height 16
type input "$ 2,348,000"
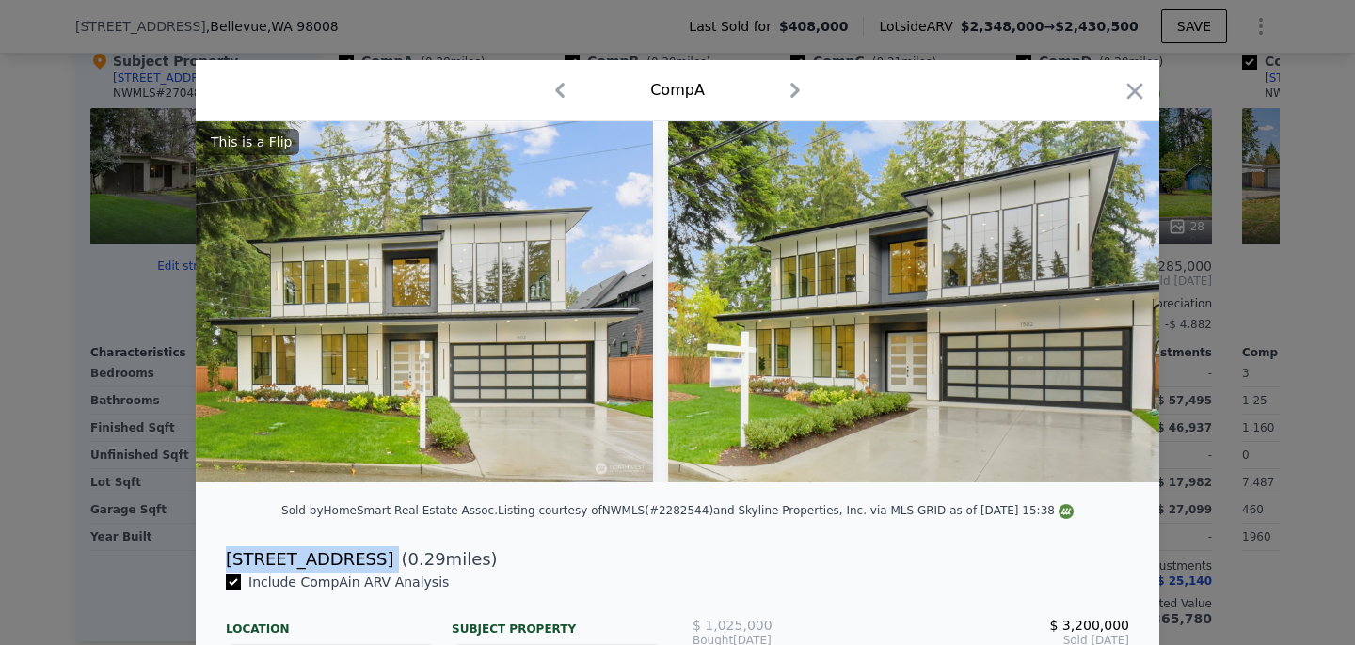
type input "$ 1,693,913"
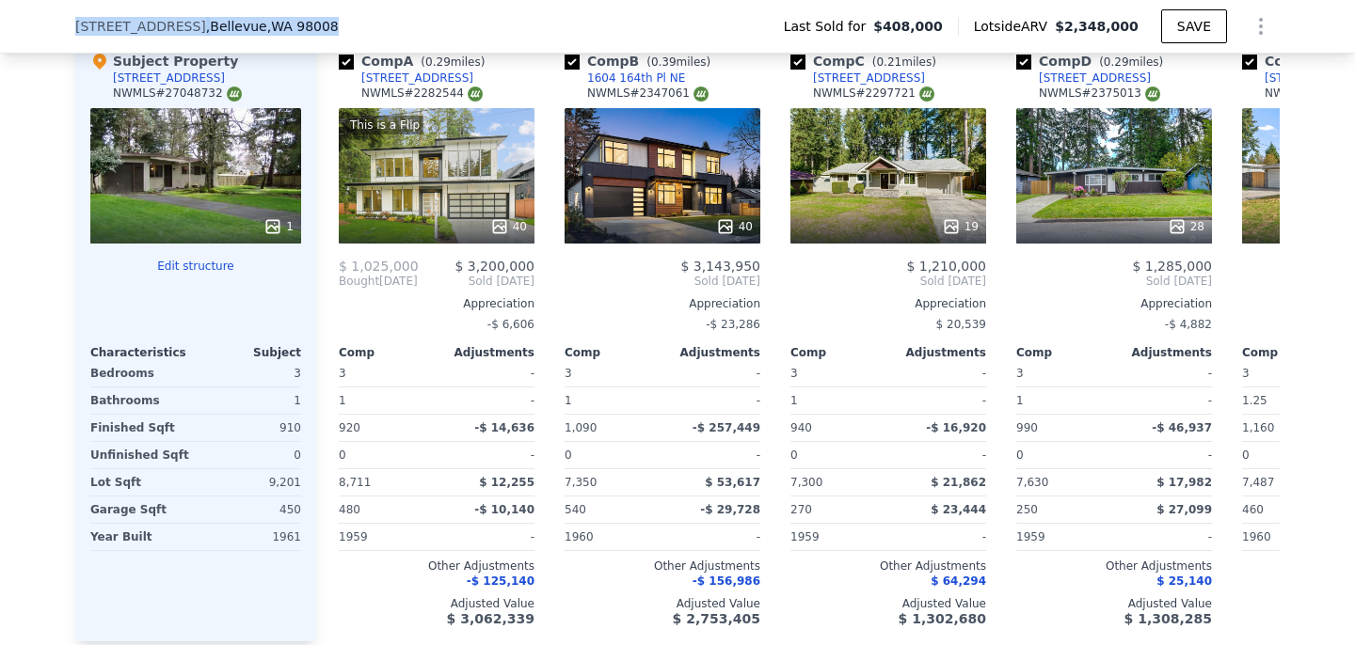
drag, startPoint x: 345, startPoint y: 28, endPoint x: 66, endPoint y: 25, distance: 279.5
click at [66, 25] on div "[STREET_ADDRESS] Last Sold for $408,000 Lotside ARV $2,348,000 SAVE" at bounding box center [677, 27] width 1355 height 54
copy div "[STREET_ADDRESS]"
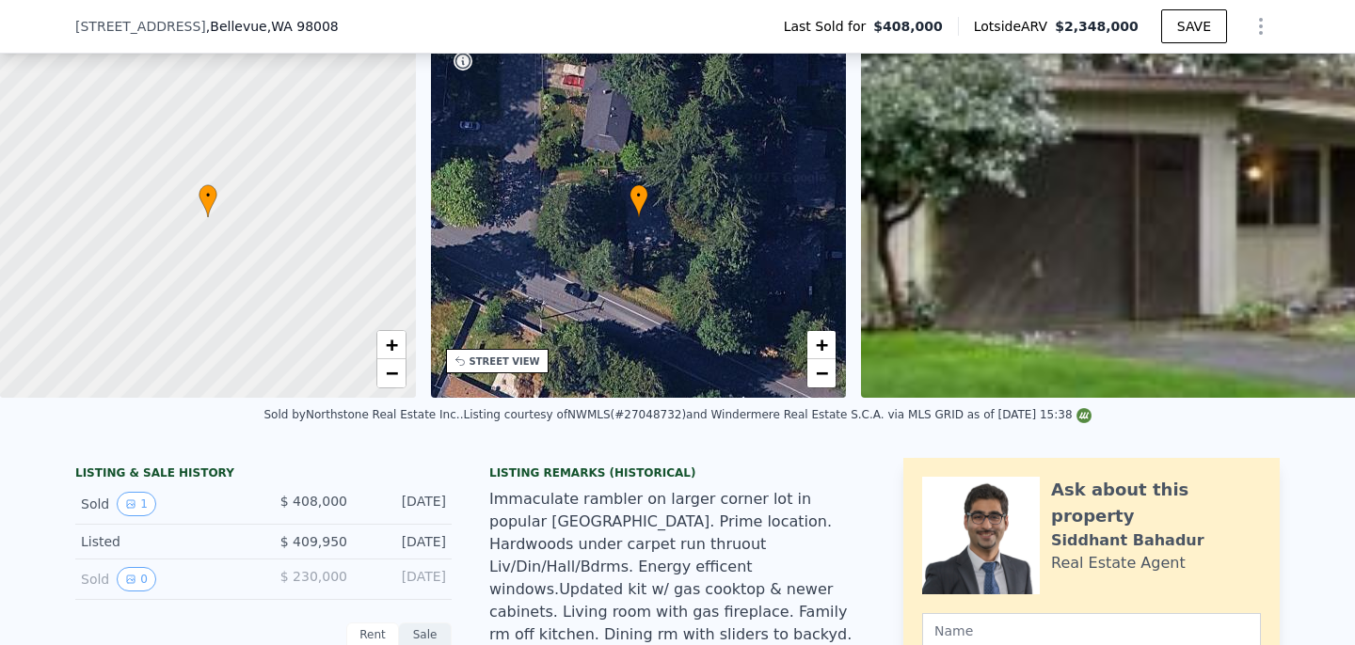
scroll to position [205, 0]
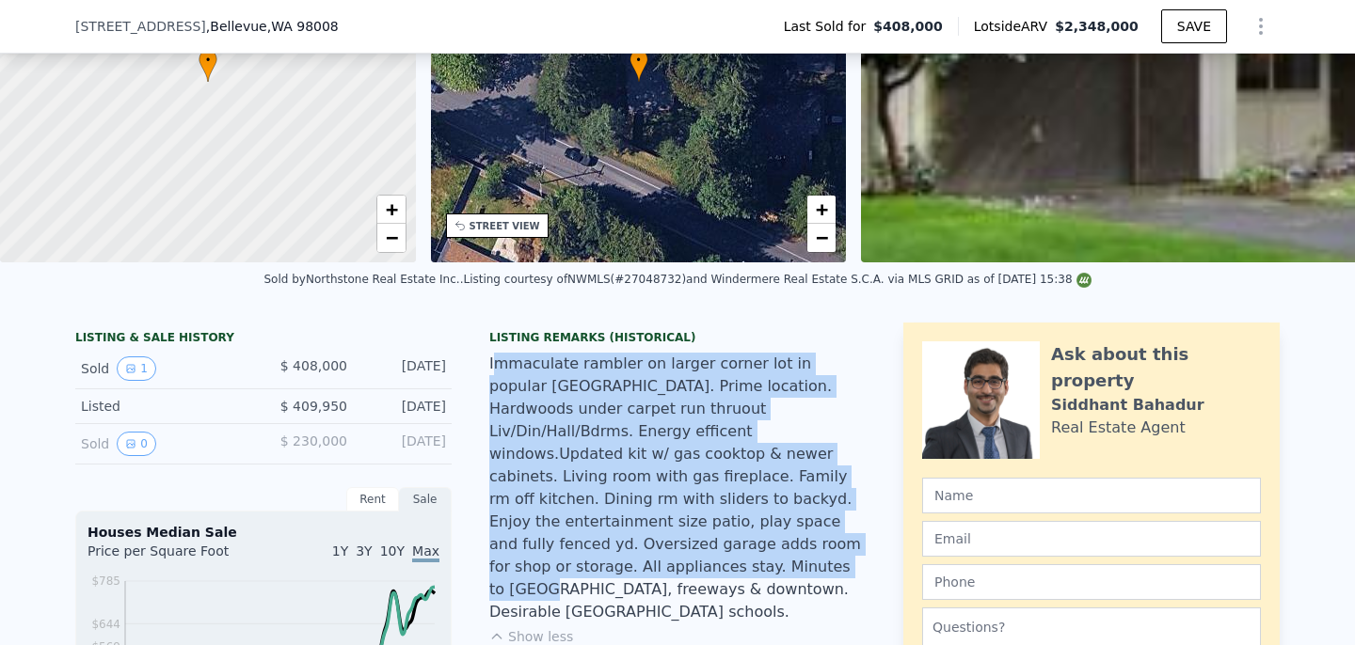
drag, startPoint x: 496, startPoint y: 369, endPoint x: 764, endPoint y: 549, distance: 322.8
click at [763, 547] on div "Immaculate rambler on larger corner lot in popular [GEOGRAPHIC_DATA]. Prime loc…" at bounding box center [677, 488] width 376 height 271
click at [764, 549] on div "Immaculate rambler on larger corner lot in popular [GEOGRAPHIC_DATA]. Prime loc…" at bounding box center [677, 488] width 376 height 271
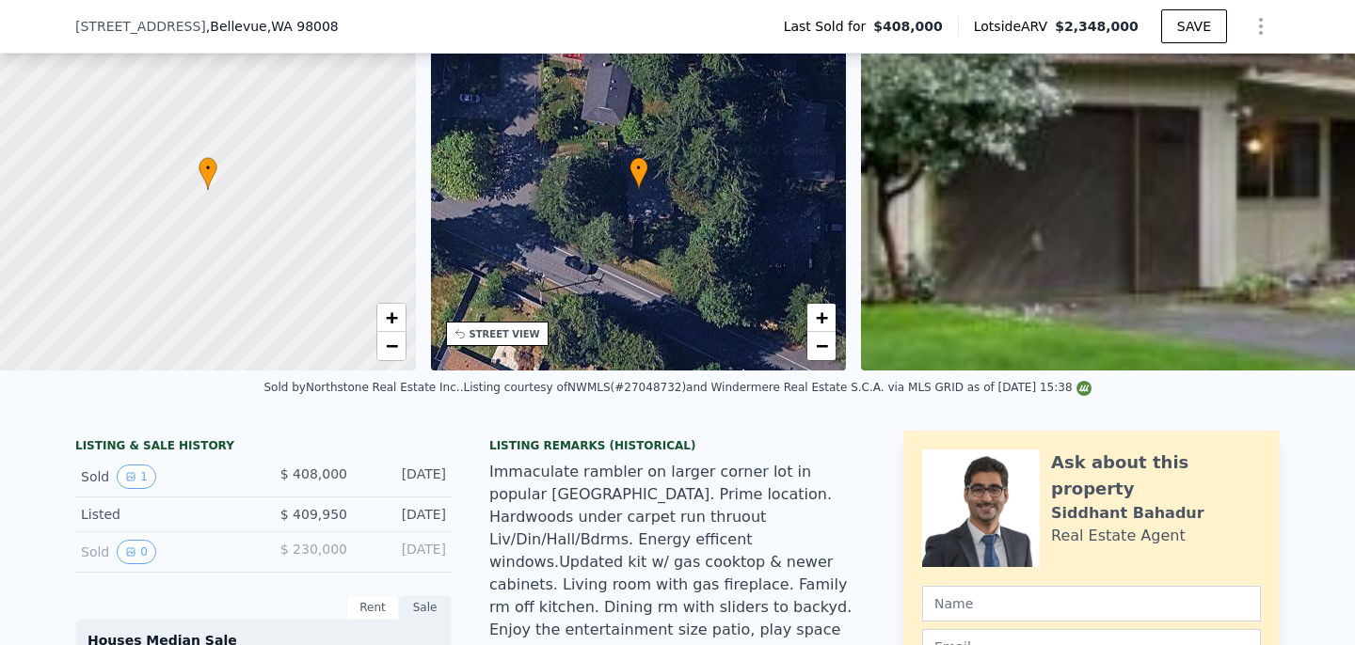
scroll to position [0, 0]
